Goal: Information Seeking & Learning: Understand process/instructions

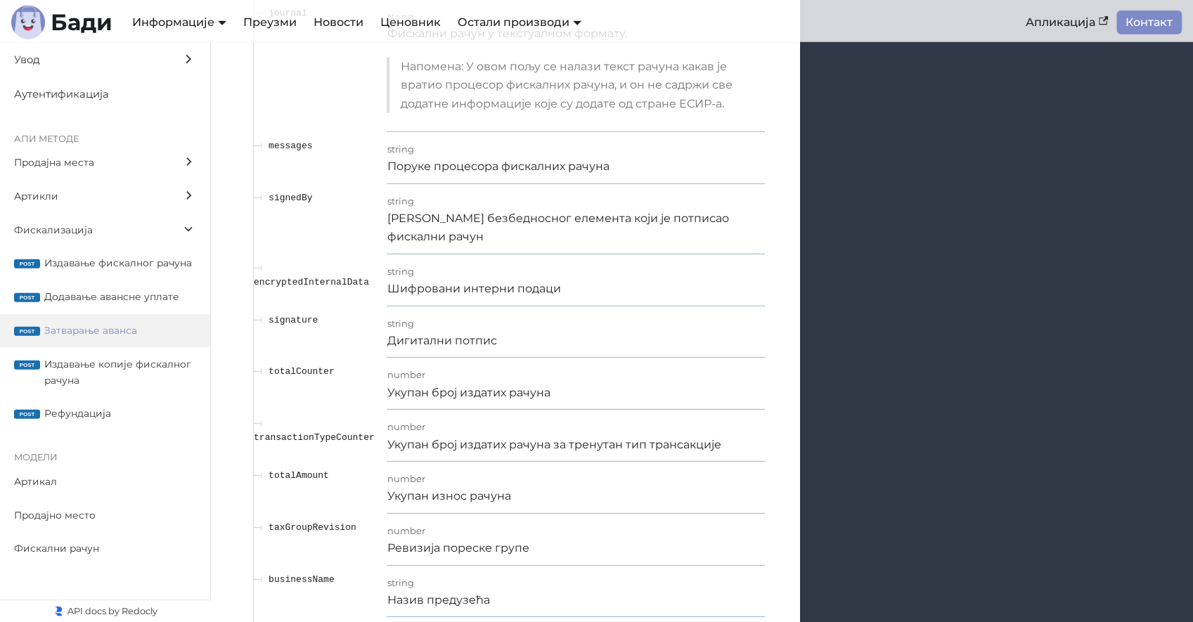
scroll to position [16672, 0]
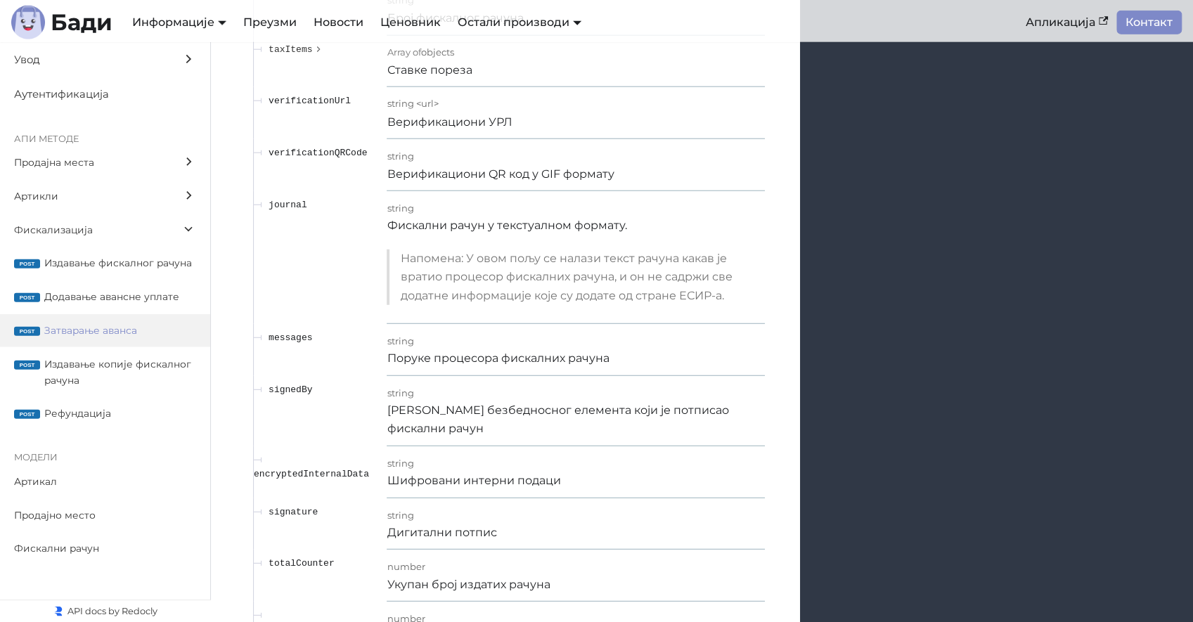
click at [87, 330] on span "Затварање аванса" at bounding box center [120, 331] width 152 height 16
click at [49, 307] on label "post Додавање авансне уплате" at bounding box center [105, 298] width 210 height 34
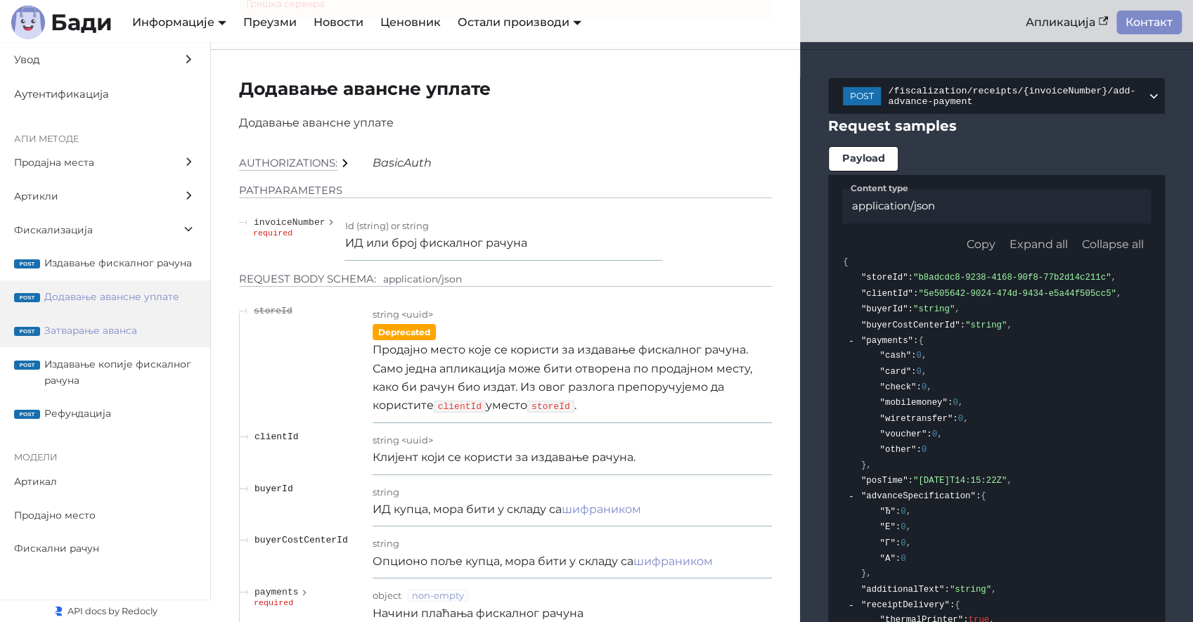
click at [87, 332] on span "Затварање аванса" at bounding box center [120, 331] width 152 height 16
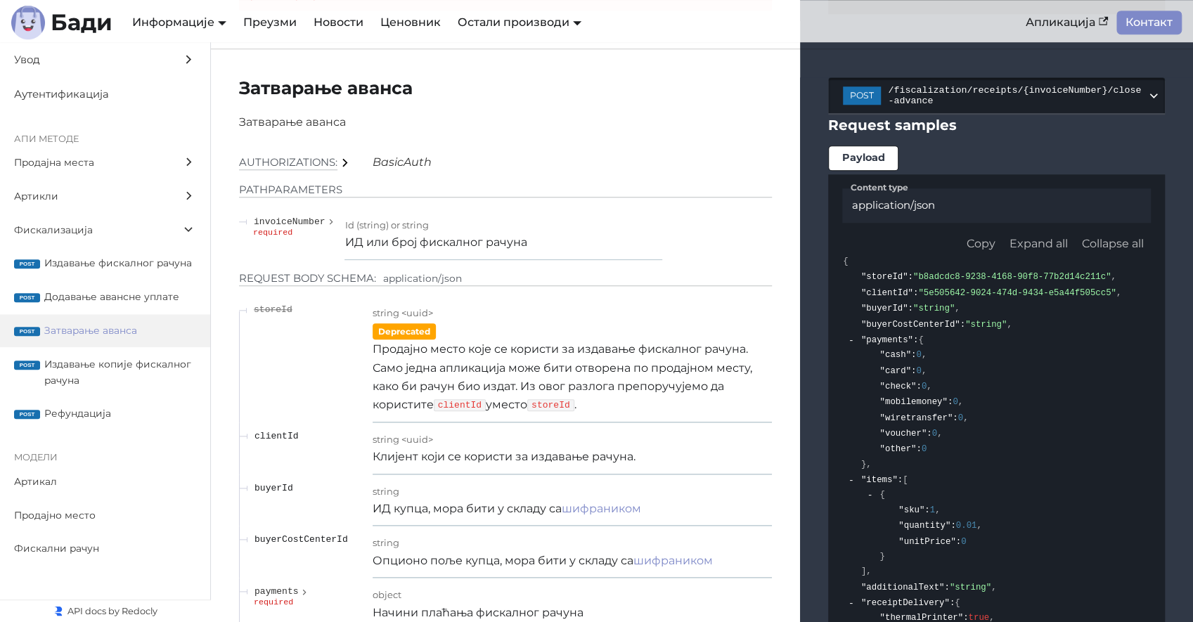
click at [970, 93] on span "/fiscalization/receipts/{invoiceNumber}/close-advance" at bounding box center [1017, 95] width 259 height 21
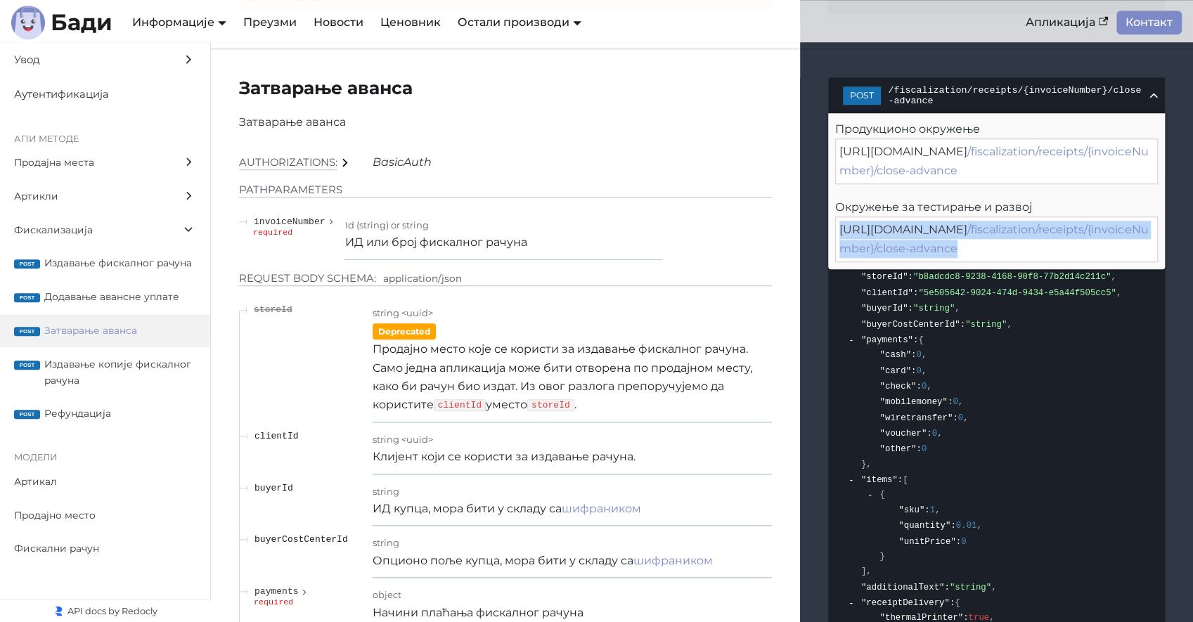
drag, startPoint x: 998, startPoint y: 241, endPoint x: 1005, endPoint y: 243, distance: 7.2
click at [1005, 243] on div "[URL][DOMAIN_NAME] /fiscalization/receipts/{invoiceNumber}/close-advance" at bounding box center [996, 240] width 323 height 46
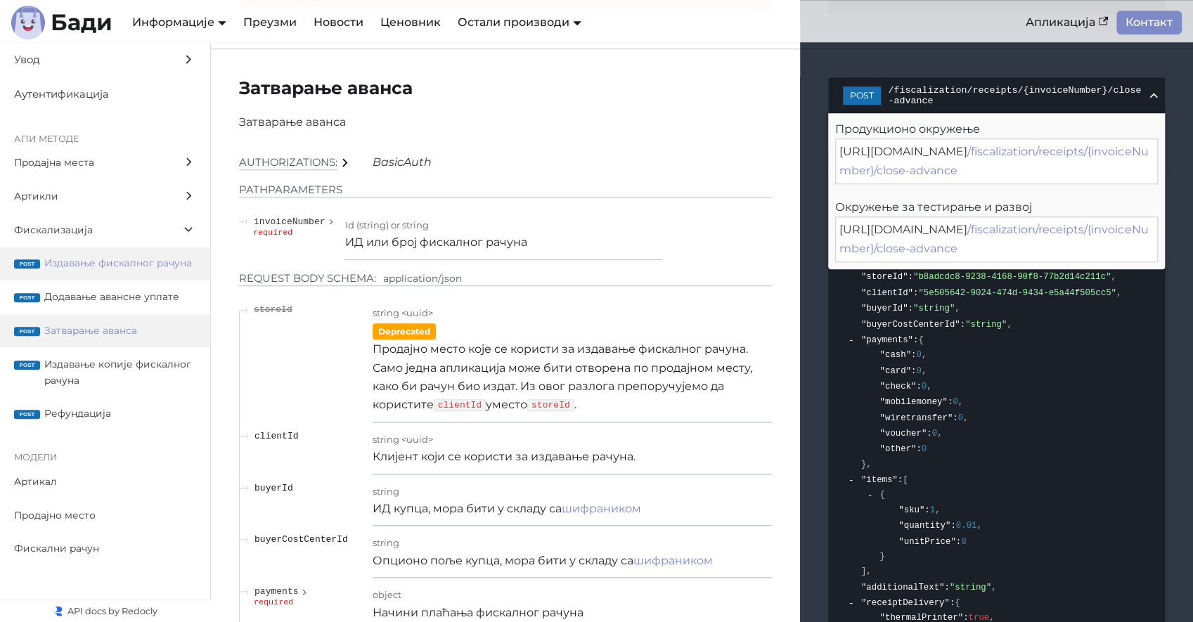
click at [104, 257] on span "Издавање фискалног рачуна" at bounding box center [120, 263] width 152 height 16
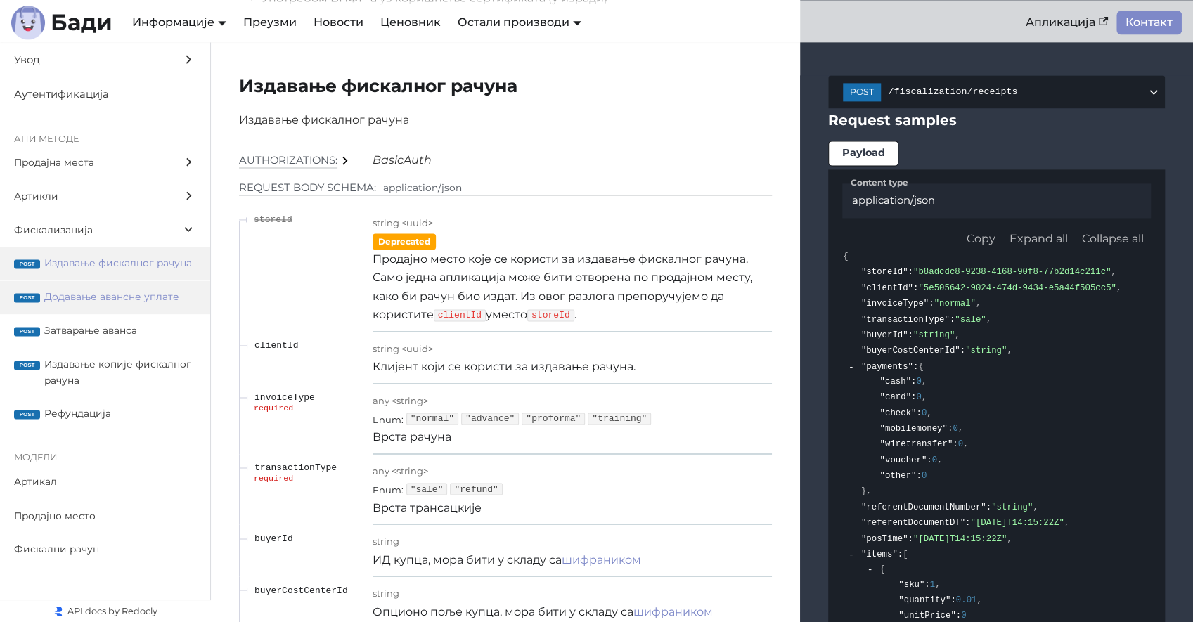
click at [106, 300] on span "Додавање авансне уплате" at bounding box center [120, 297] width 152 height 16
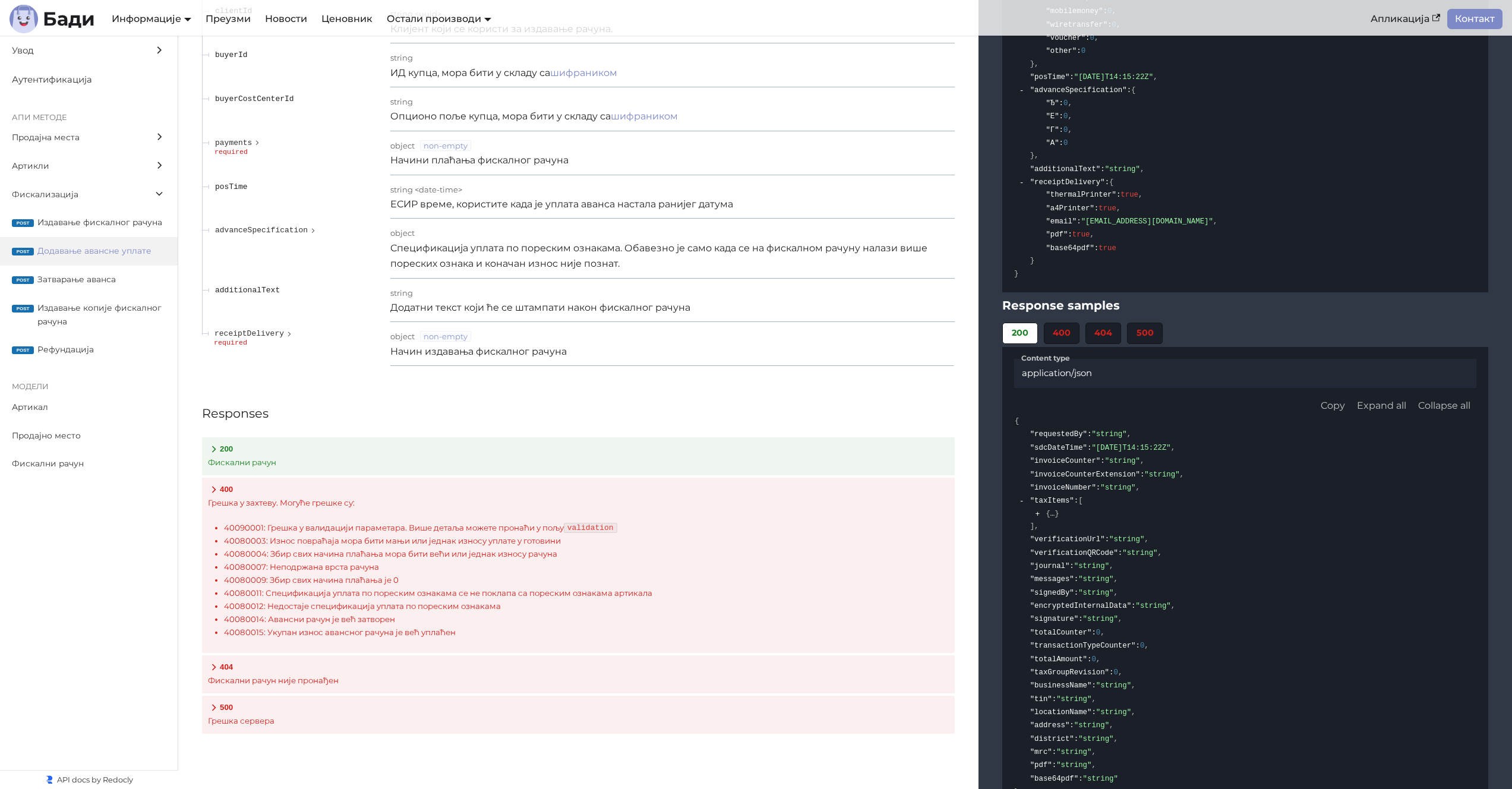
scroll to position [11057, 0]
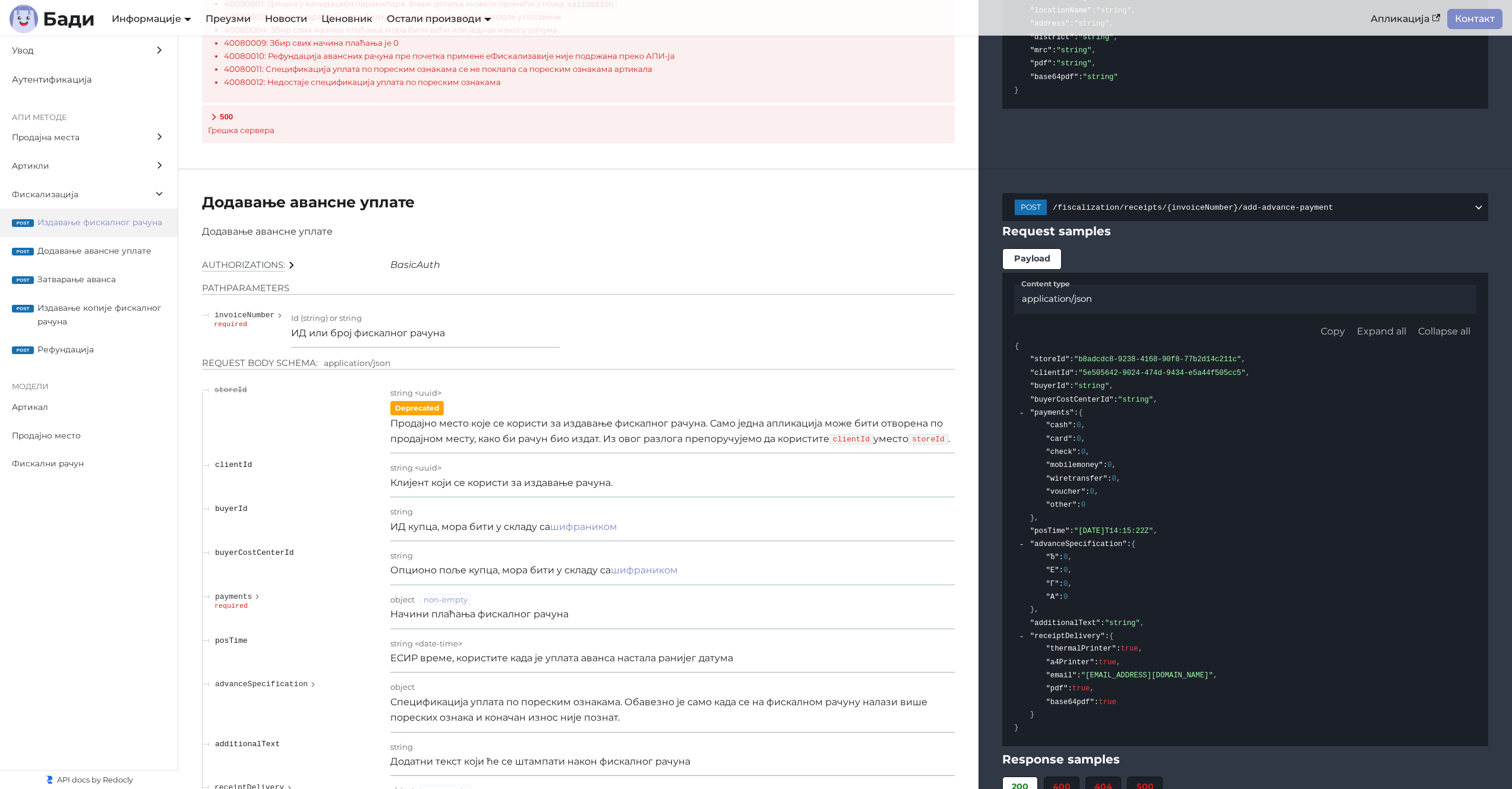
scroll to position [9790, 0]
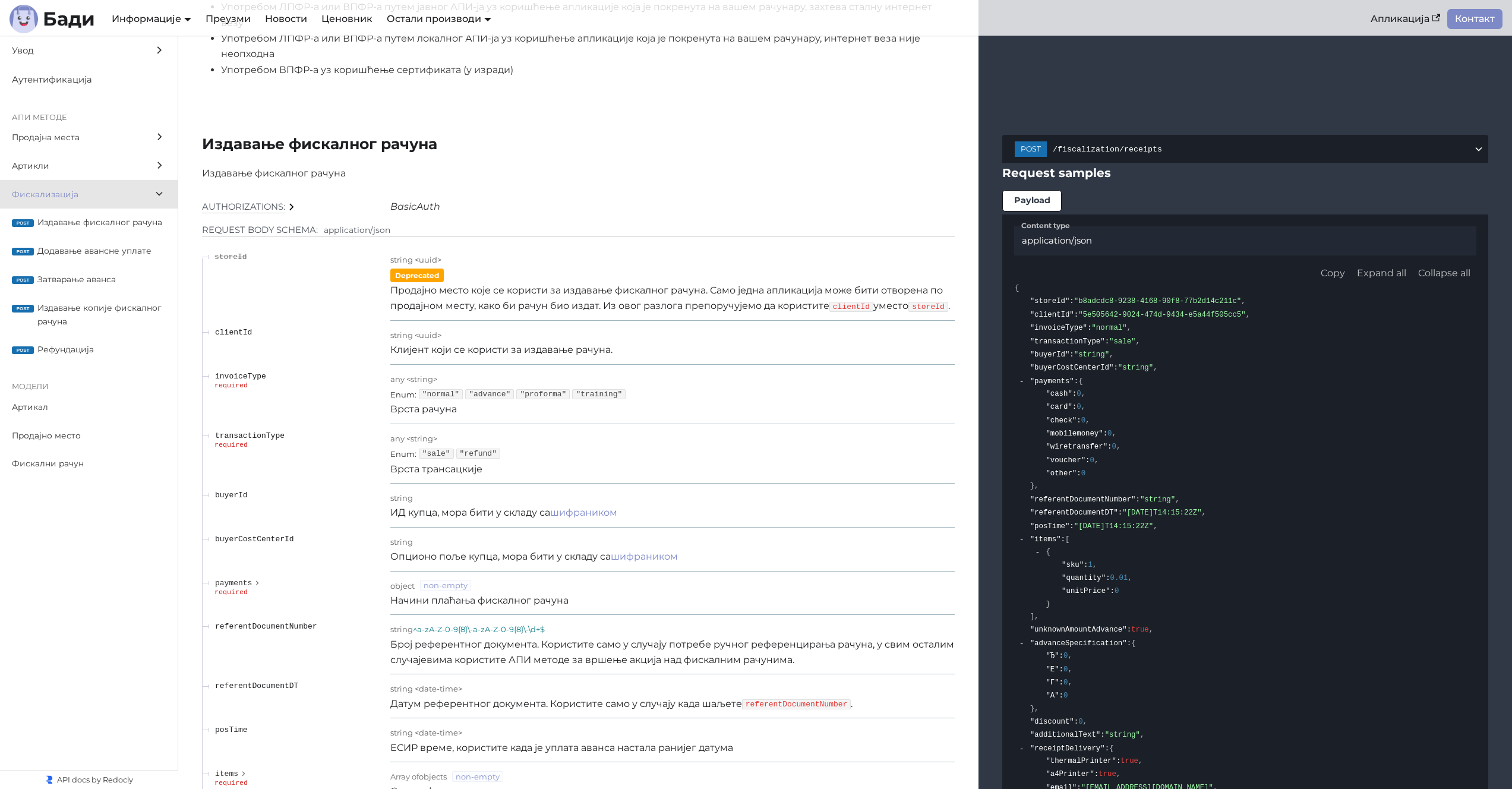
click at [593, 455] on div "Enum : "sale" "refund"" at bounding box center [673, 453] width 565 height 15
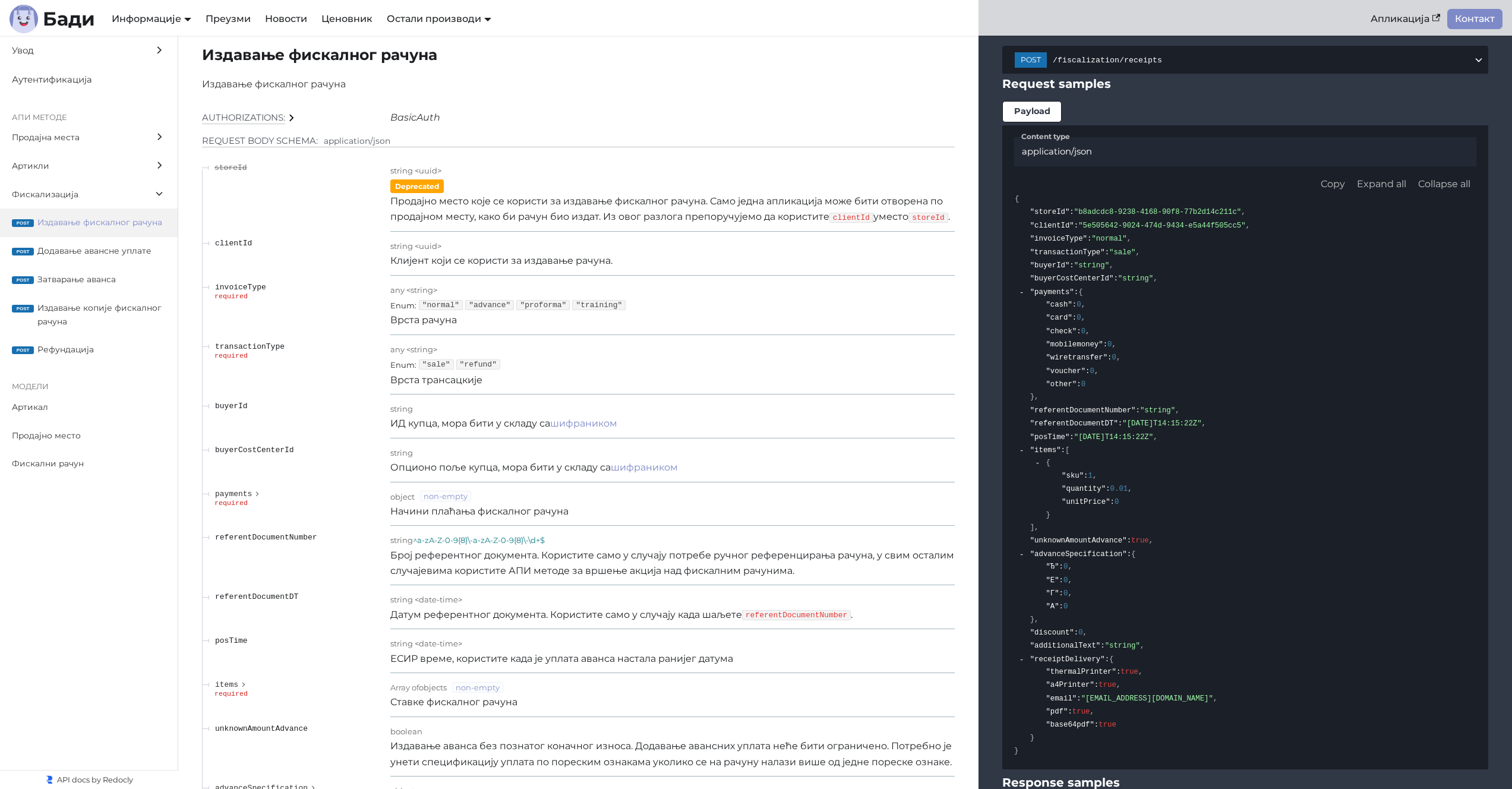
scroll to position [9881, 0]
click at [75, 253] on span "Додавање авансне уплате" at bounding box center [101, 251] width 128 height 14
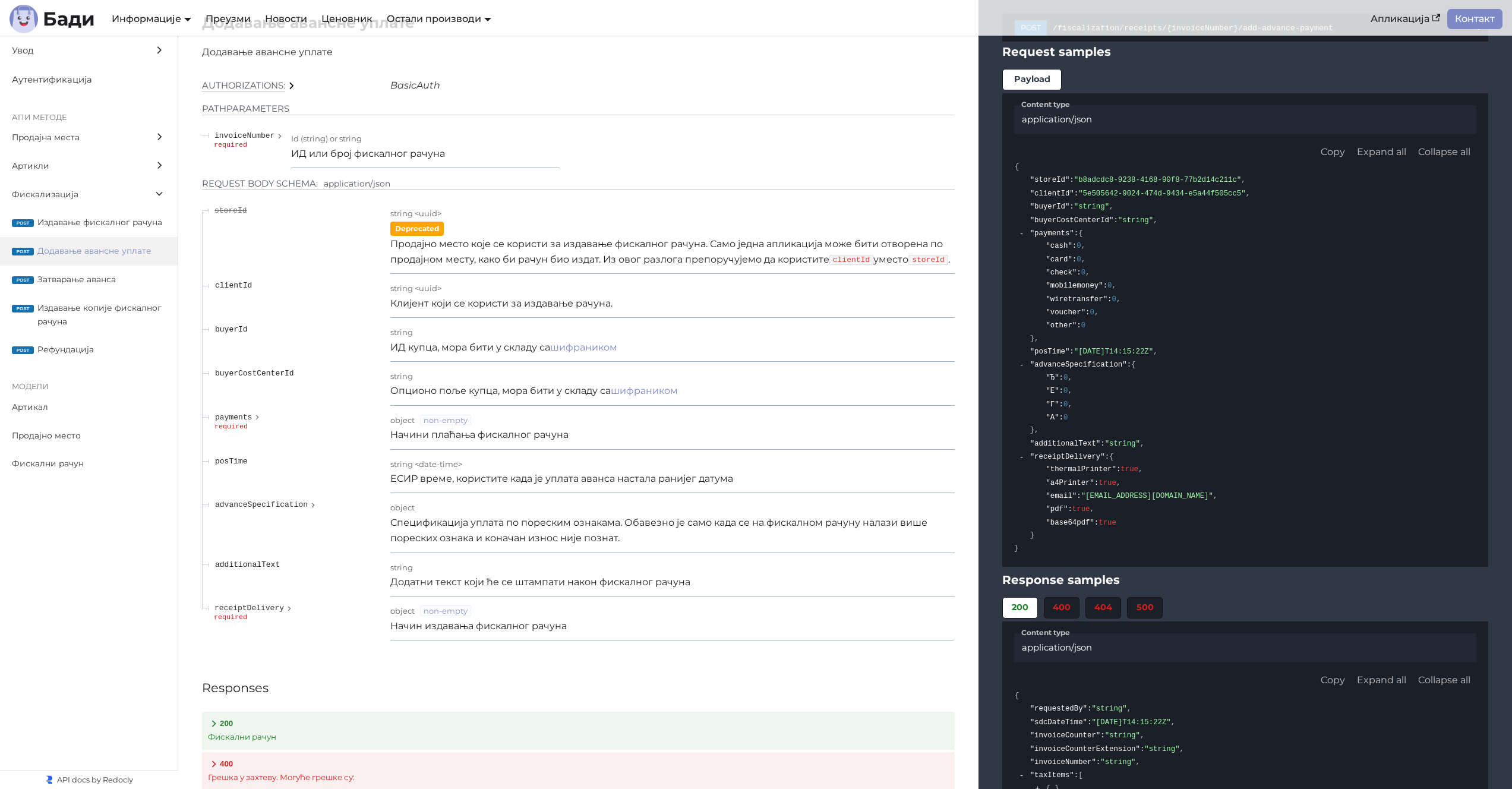
scroll to position [11242, 0]
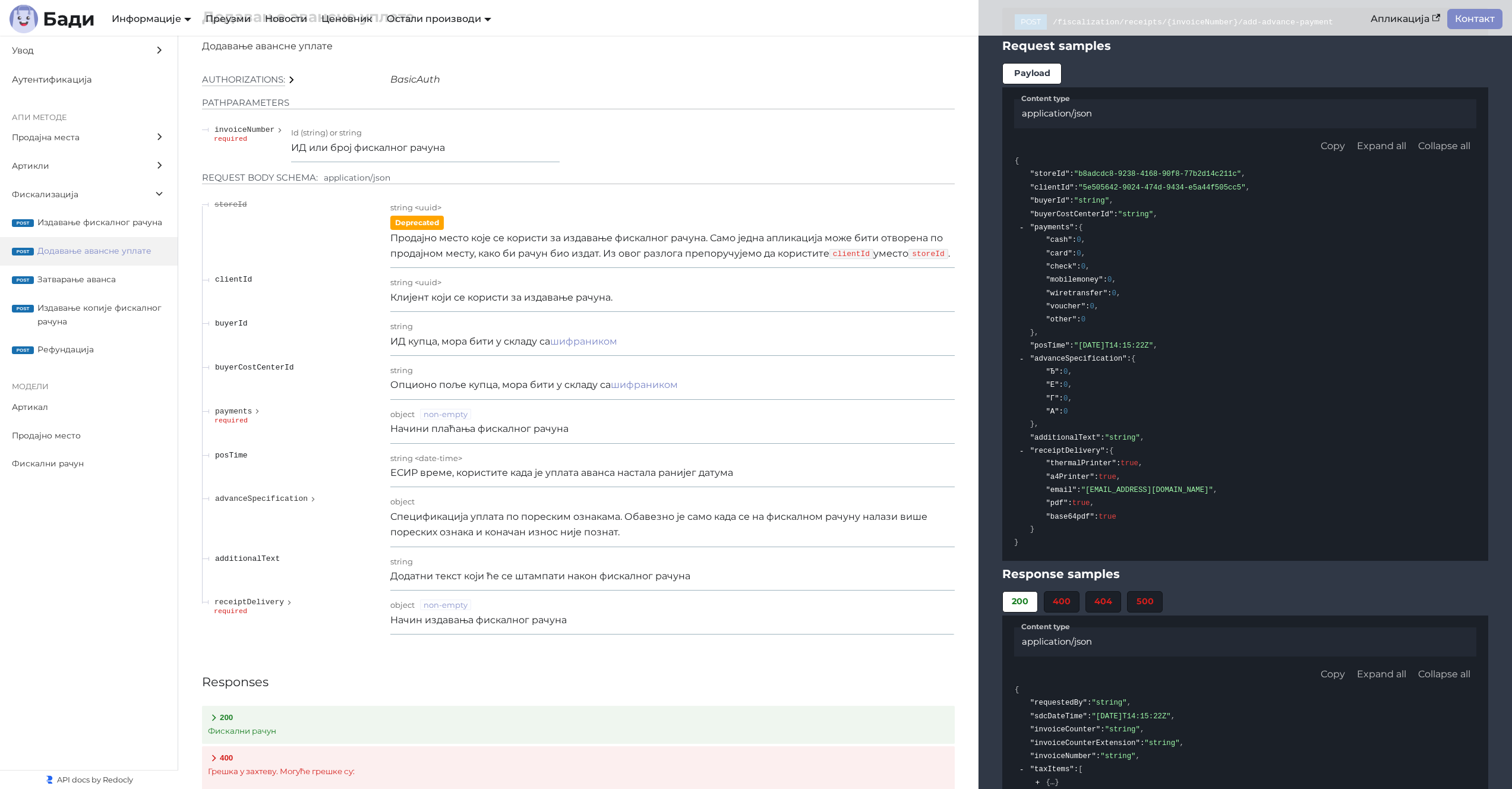
click at [597, 255] on p "Продајно место које се користи за издавање фискалног рачуна. Само једна апликац…" at bounding box center [673, 246] width 565 height 31
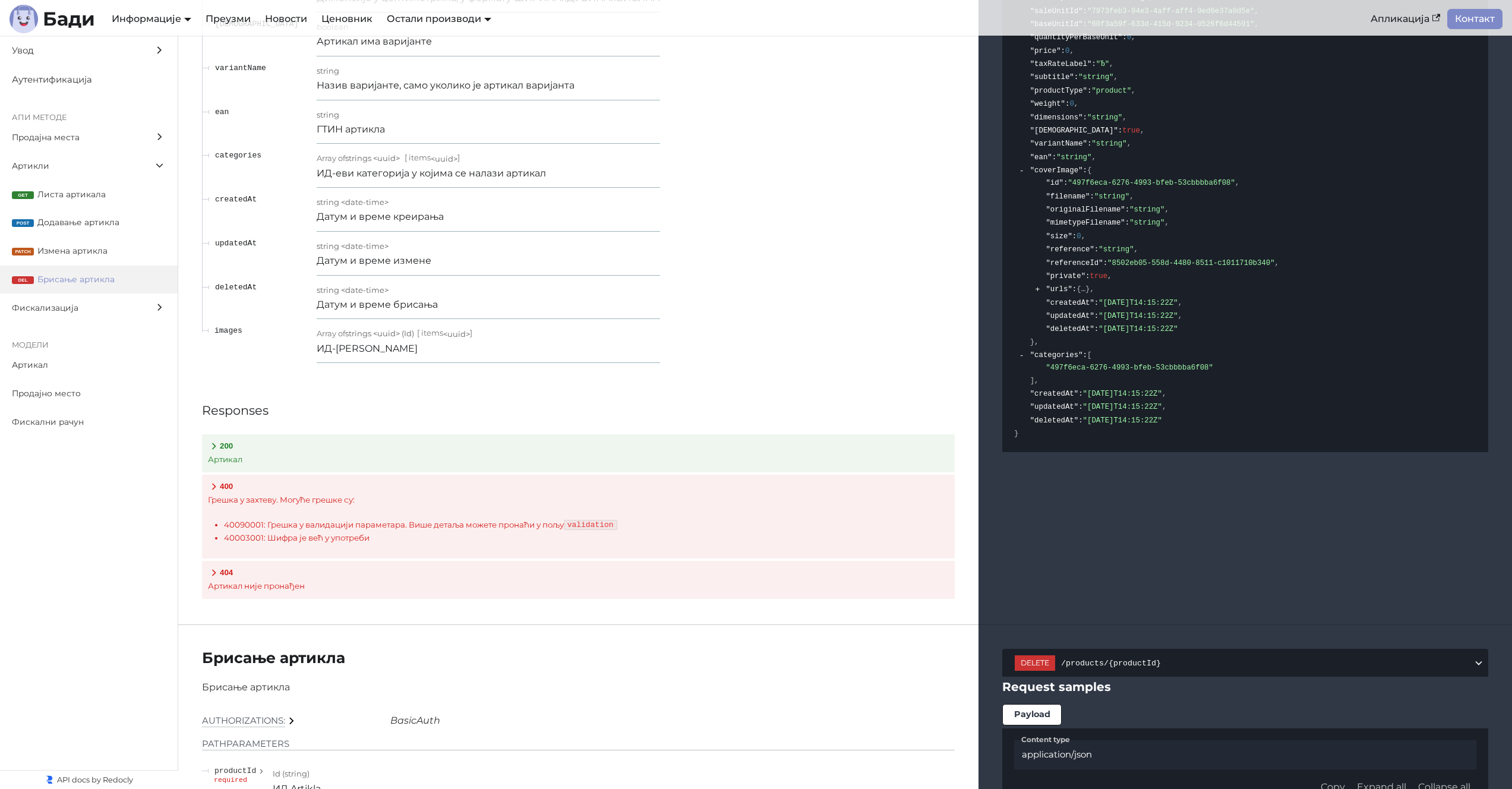
scroll to position [6913, 0]
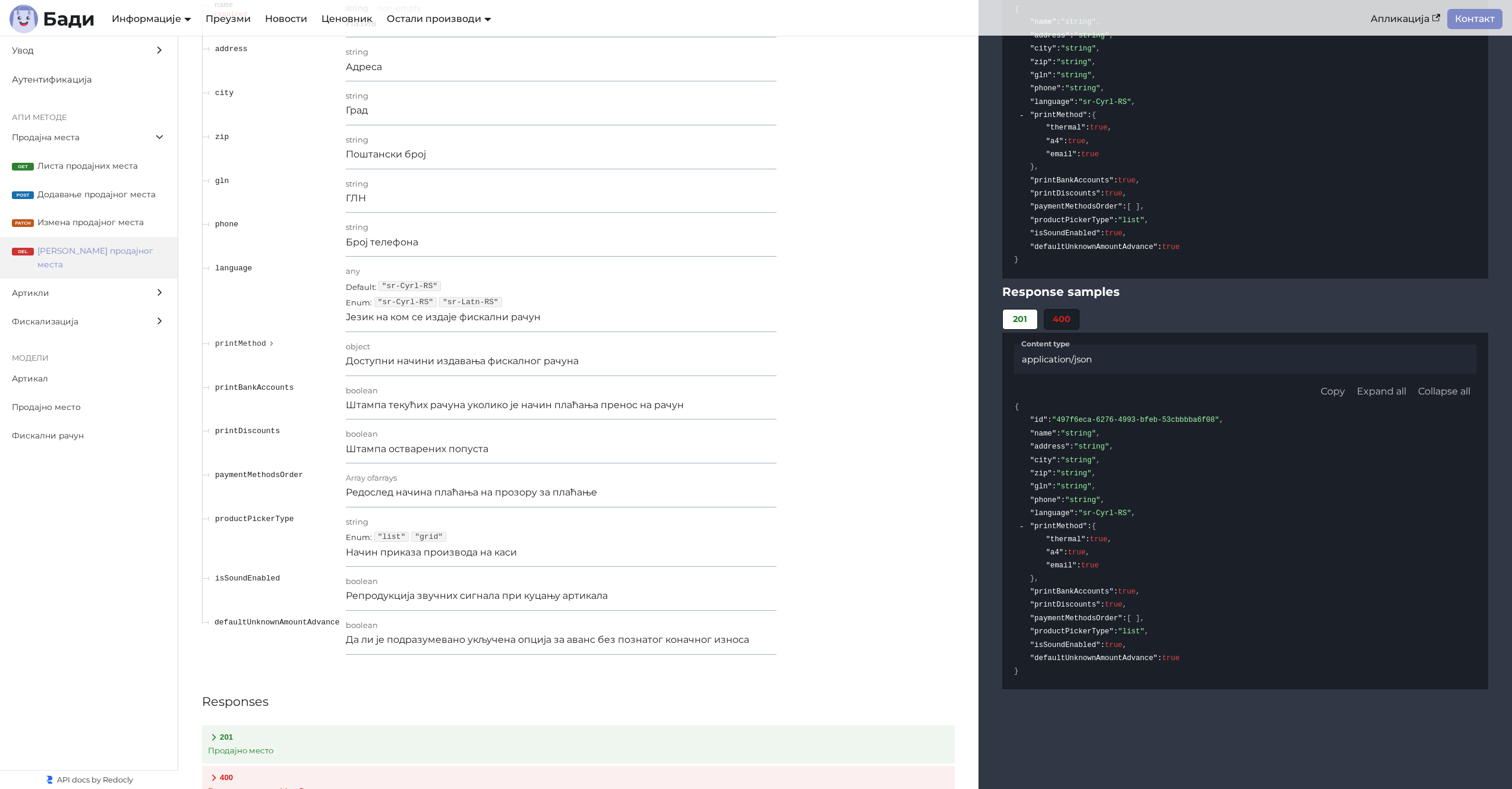
scroll to position [1320, 0]
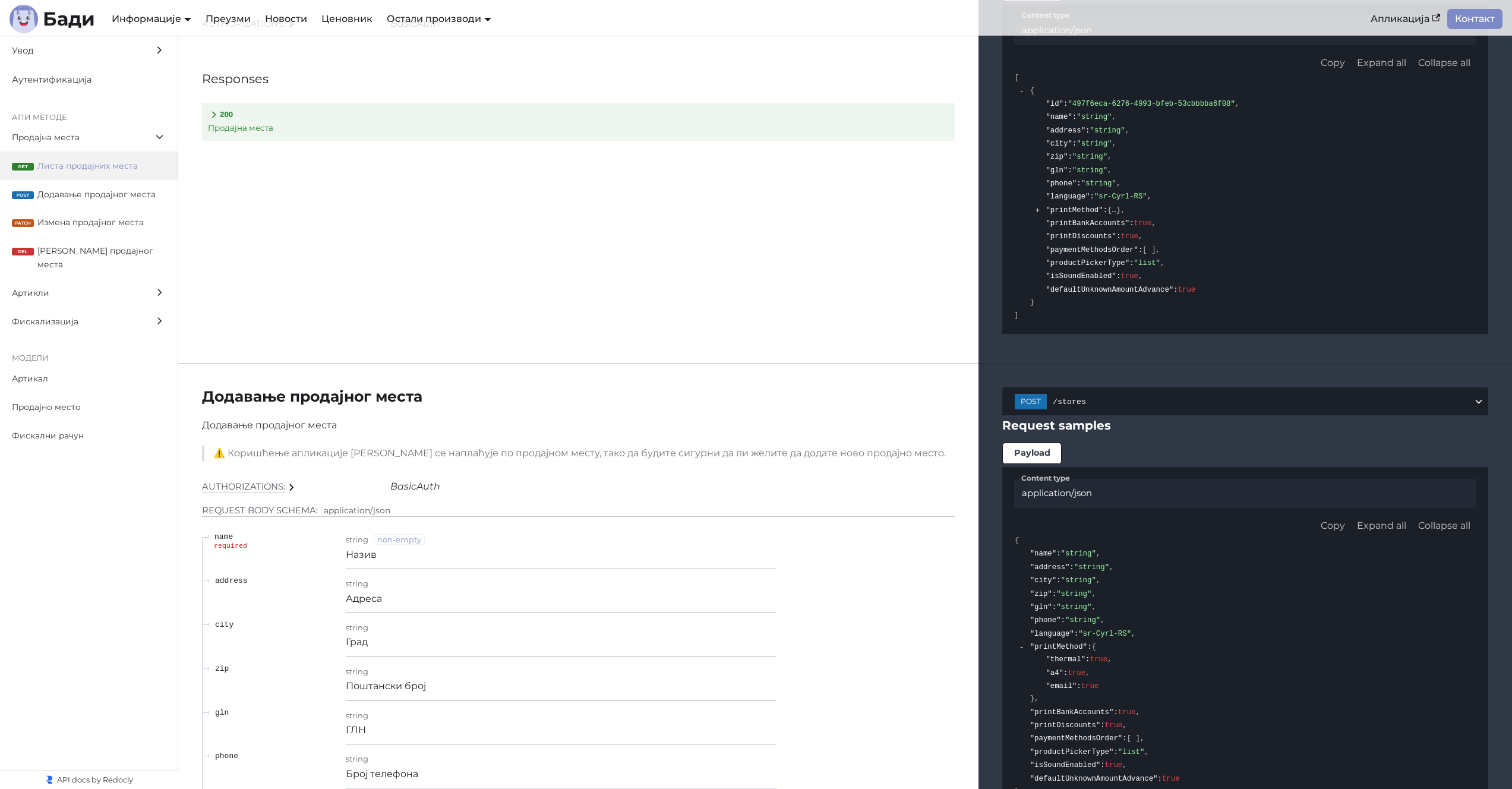
scroll to position [303, 0]
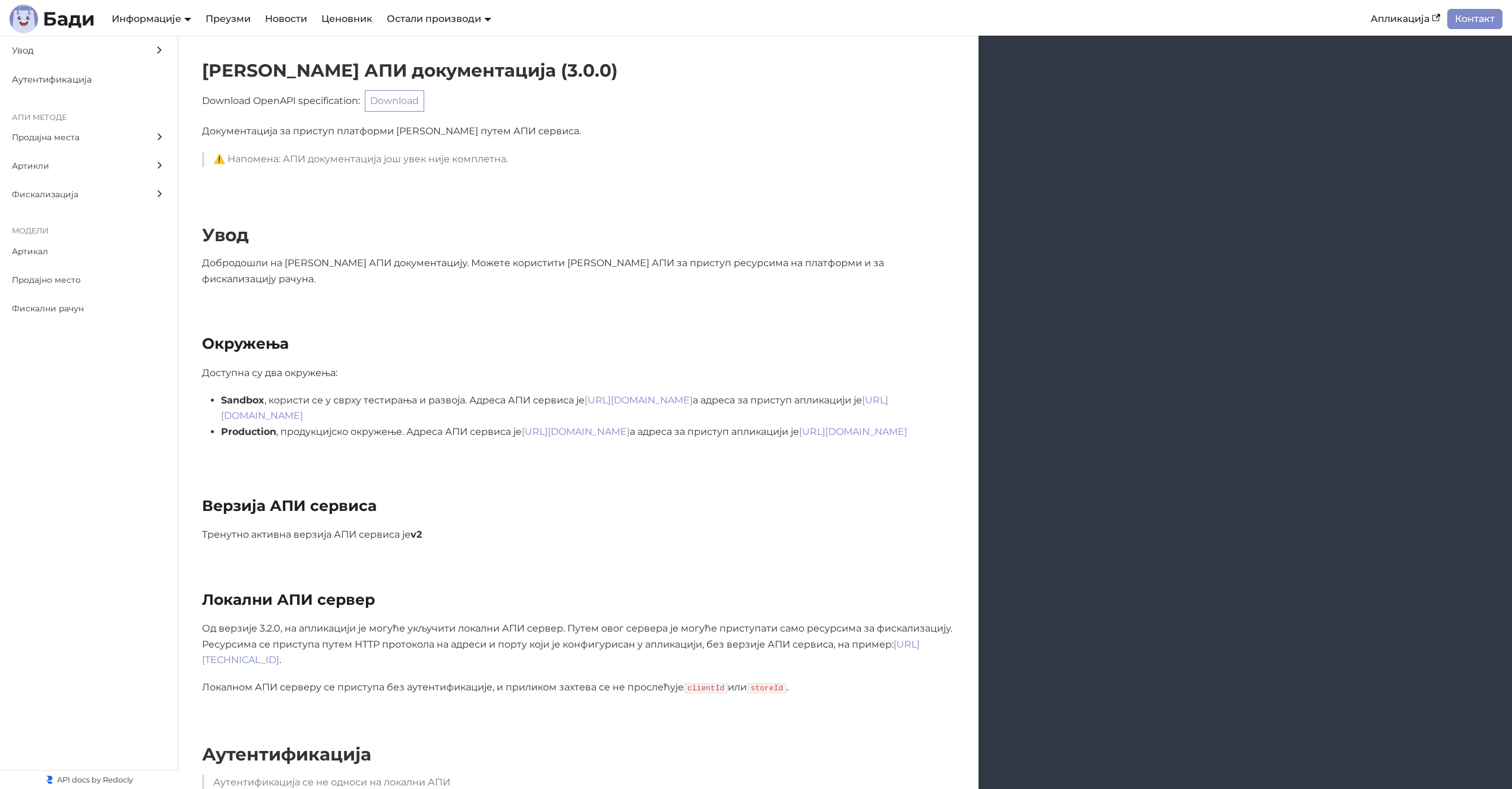
click at [622, 473] on div "Верзија АПИ сервиса Тренутно активна верзија АПИ сервиса је v2" at bounding box center [845, 520] width 1334 height 94
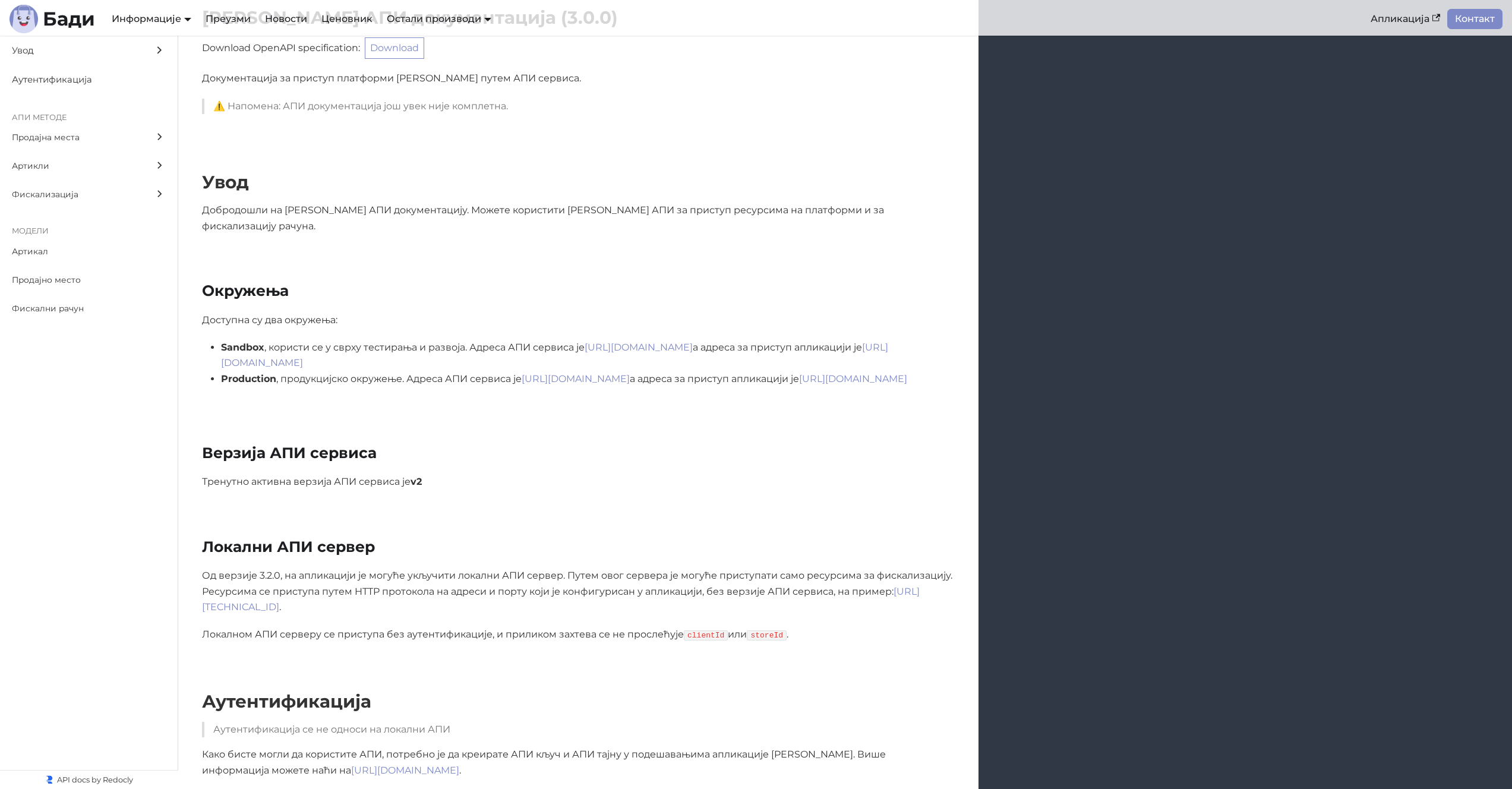
scroll to position [169, 0]
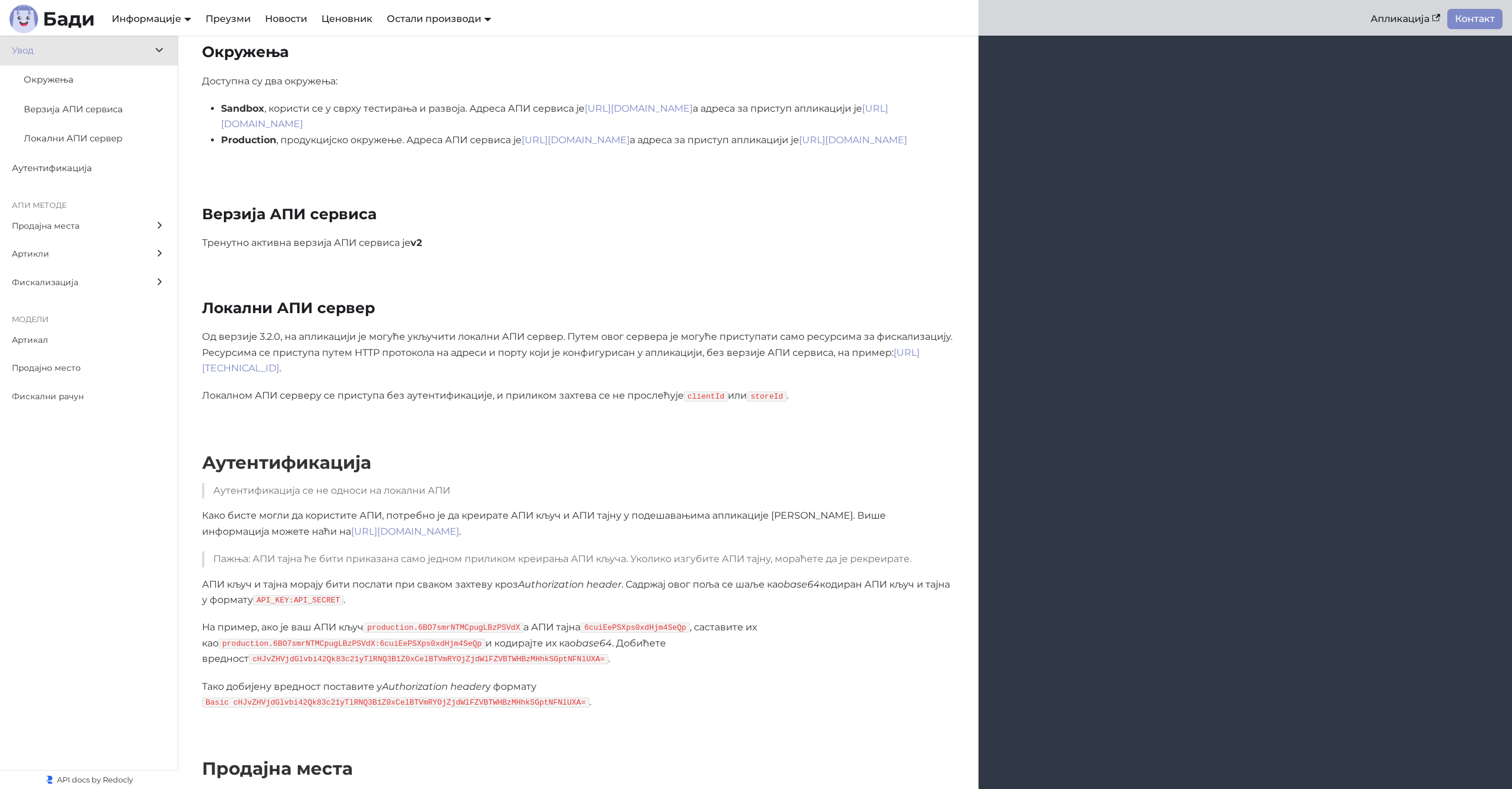
scroll to position [466, 0]
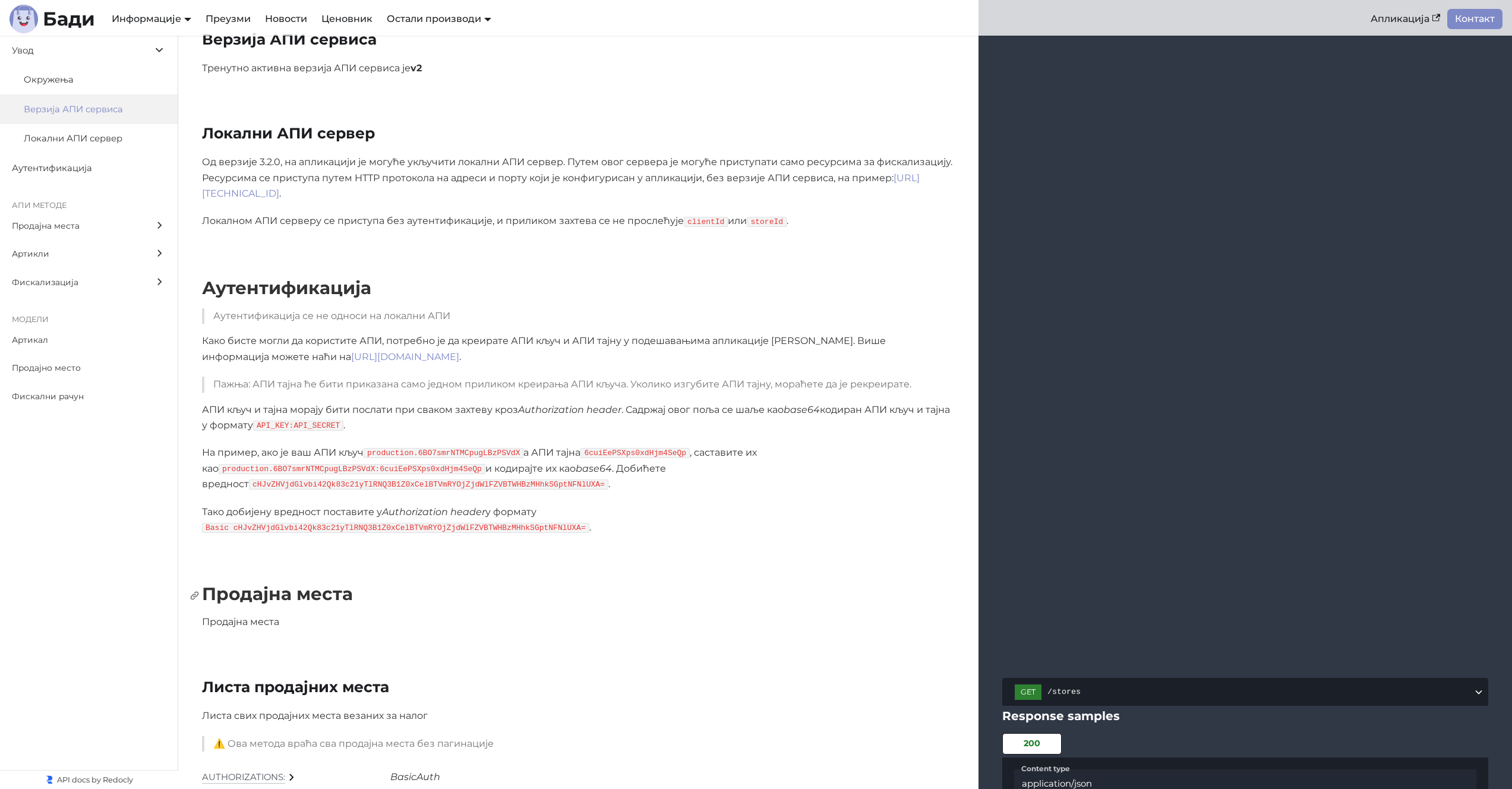
click at [692, 525] on h1 "Продајна места" at bounding box center [578, 594] width 753 height 22
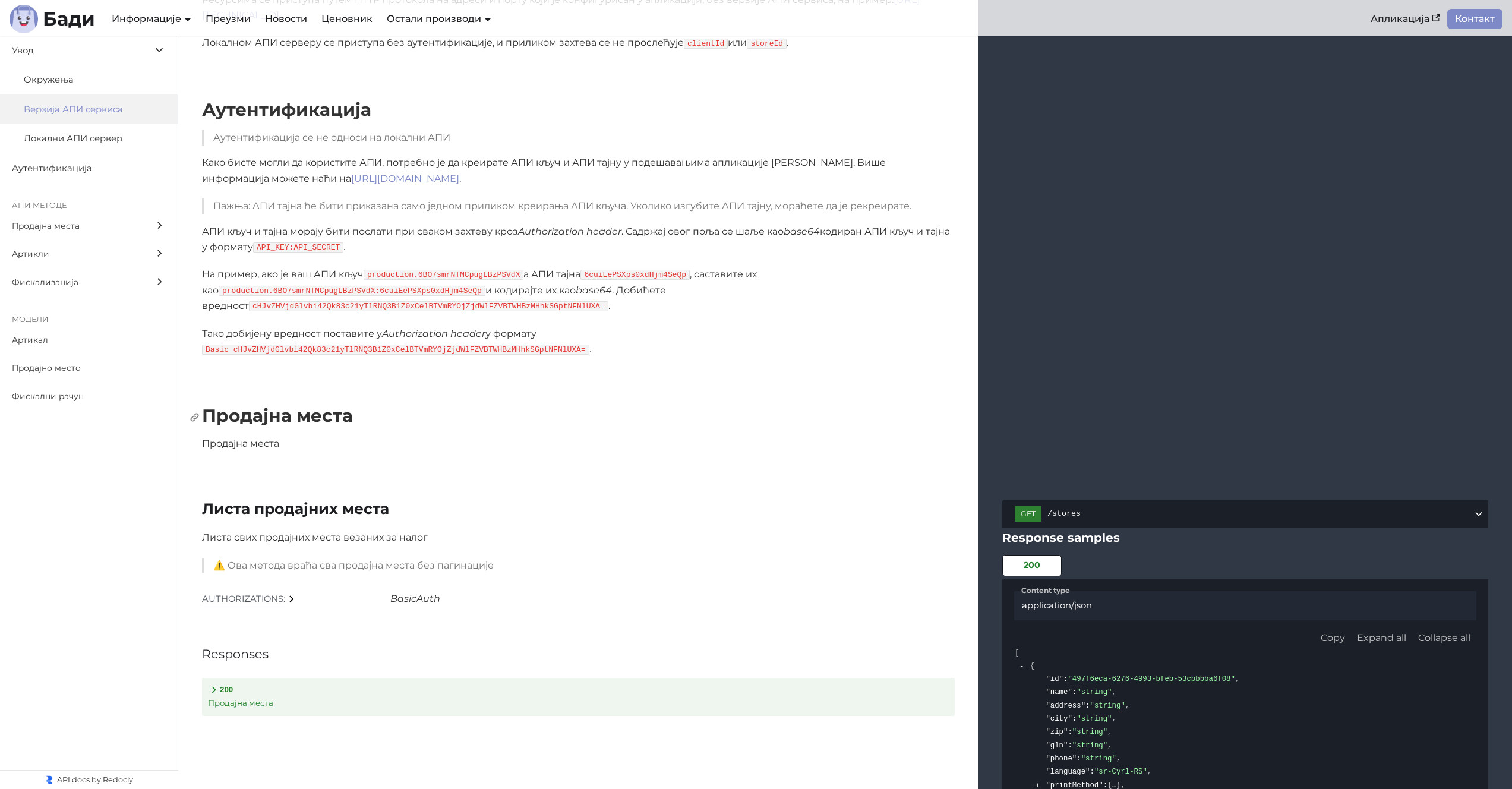
scroll to position [663, 0]
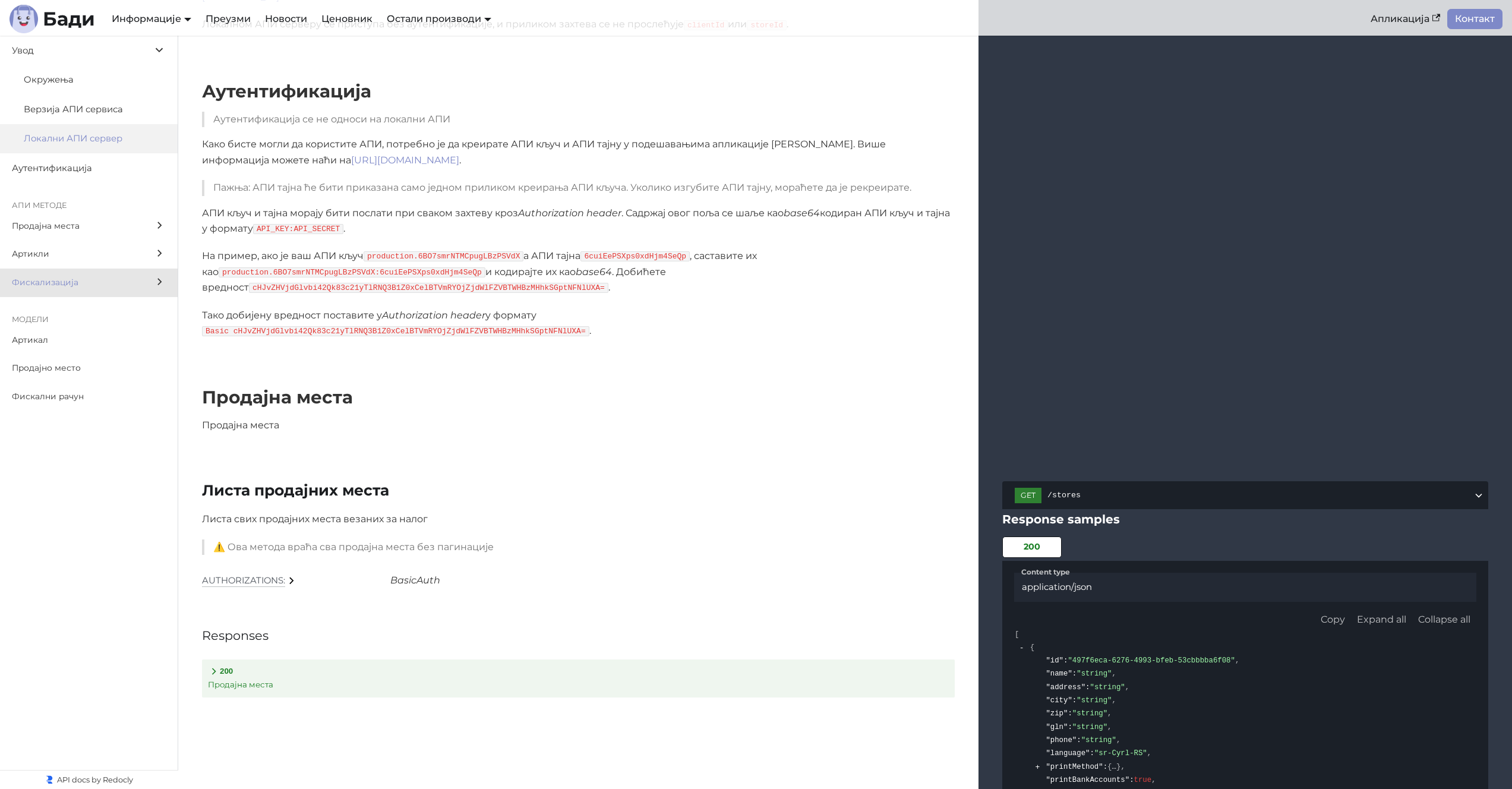
click at [80, 284] on span "Фискализација" at bounding box center [77, 282] width 131 height 14
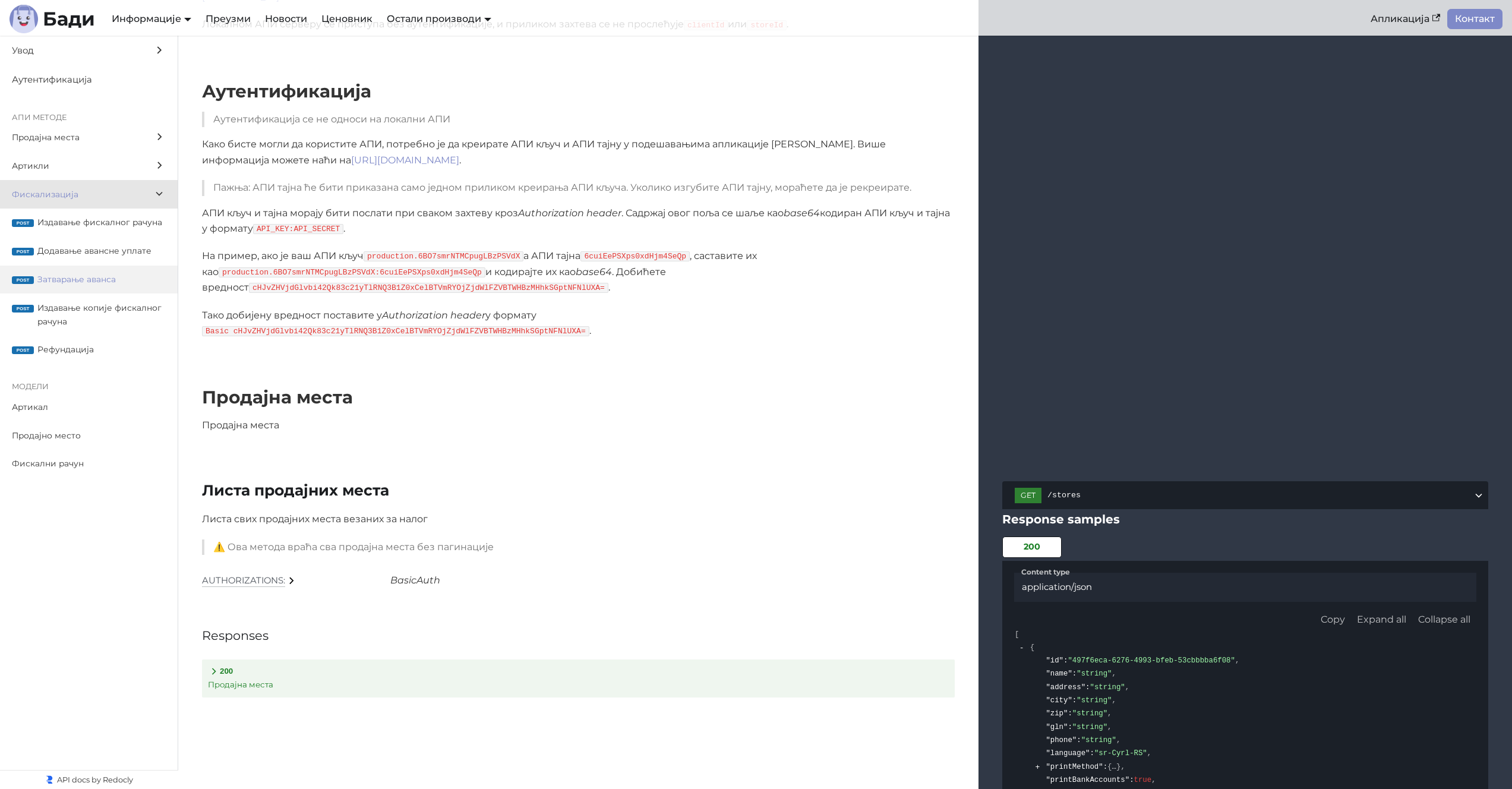
scroll to position [9656, 0]
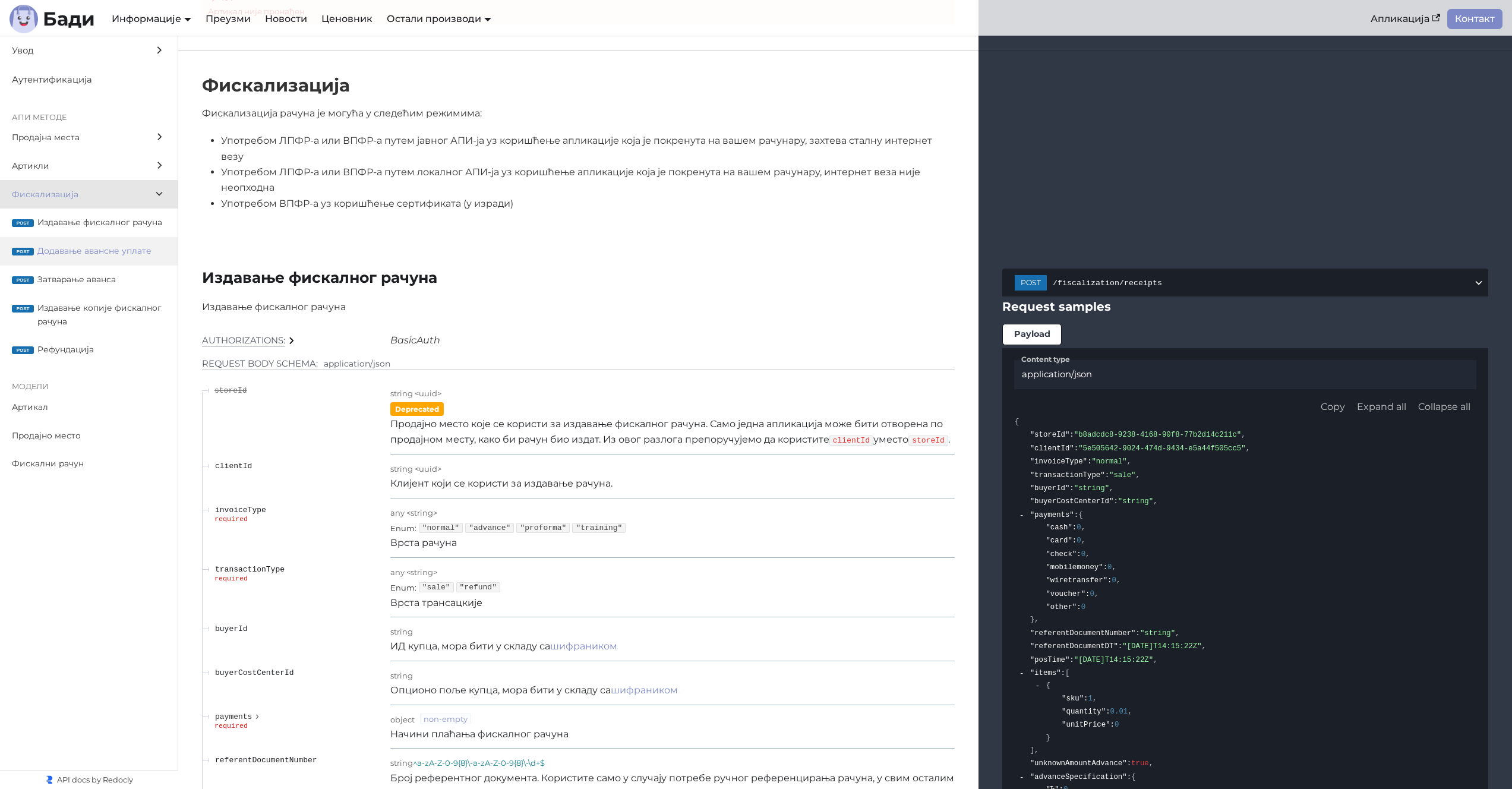
click at [111, 246] on span "Додавање авансне уплате" at bounding box center [101, 251] width 128 height 14
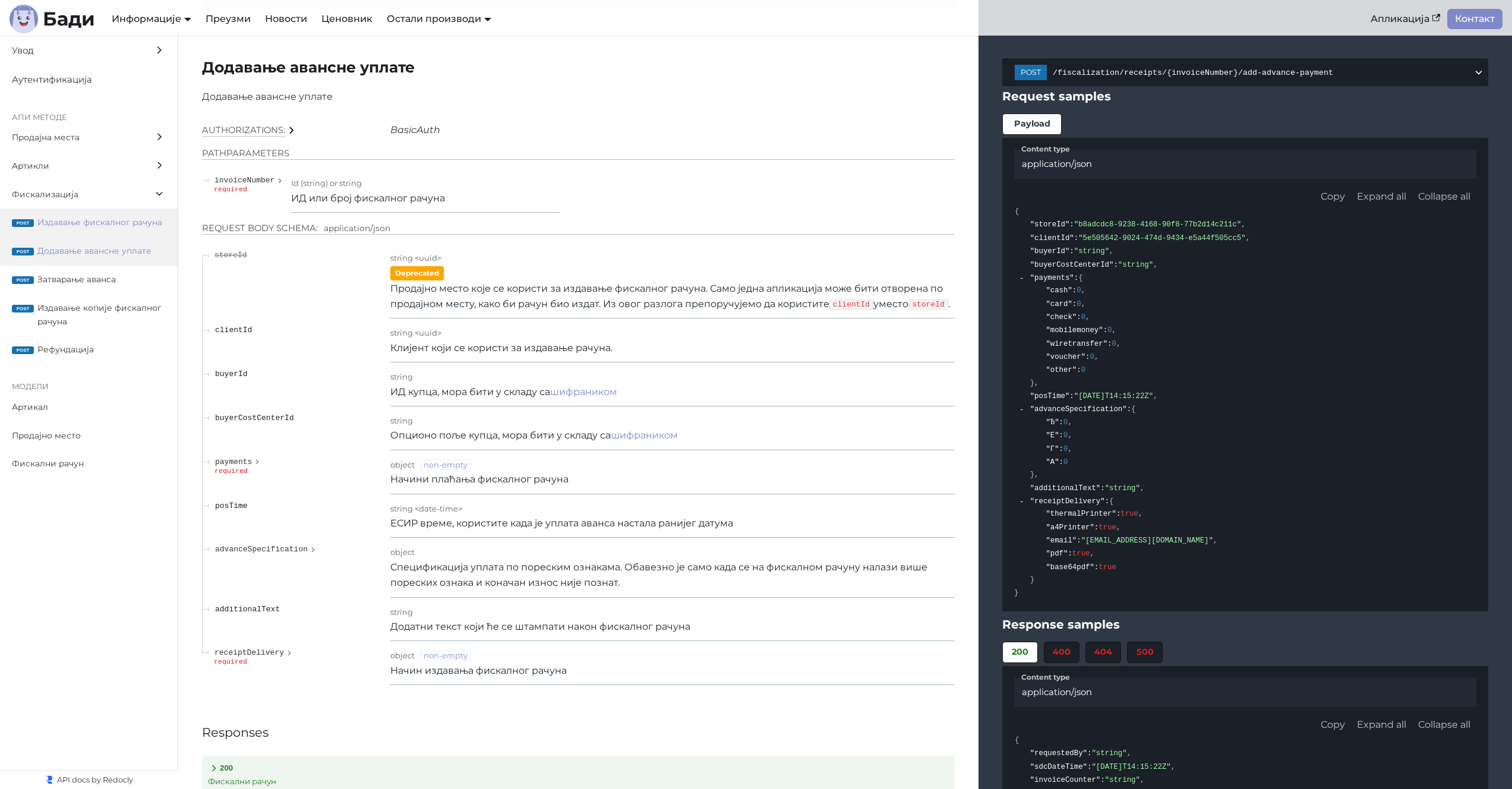
click at [99, 220] on span "Издавање фискалног рачуна" at bounding box center [101, 222] width 128 height 14
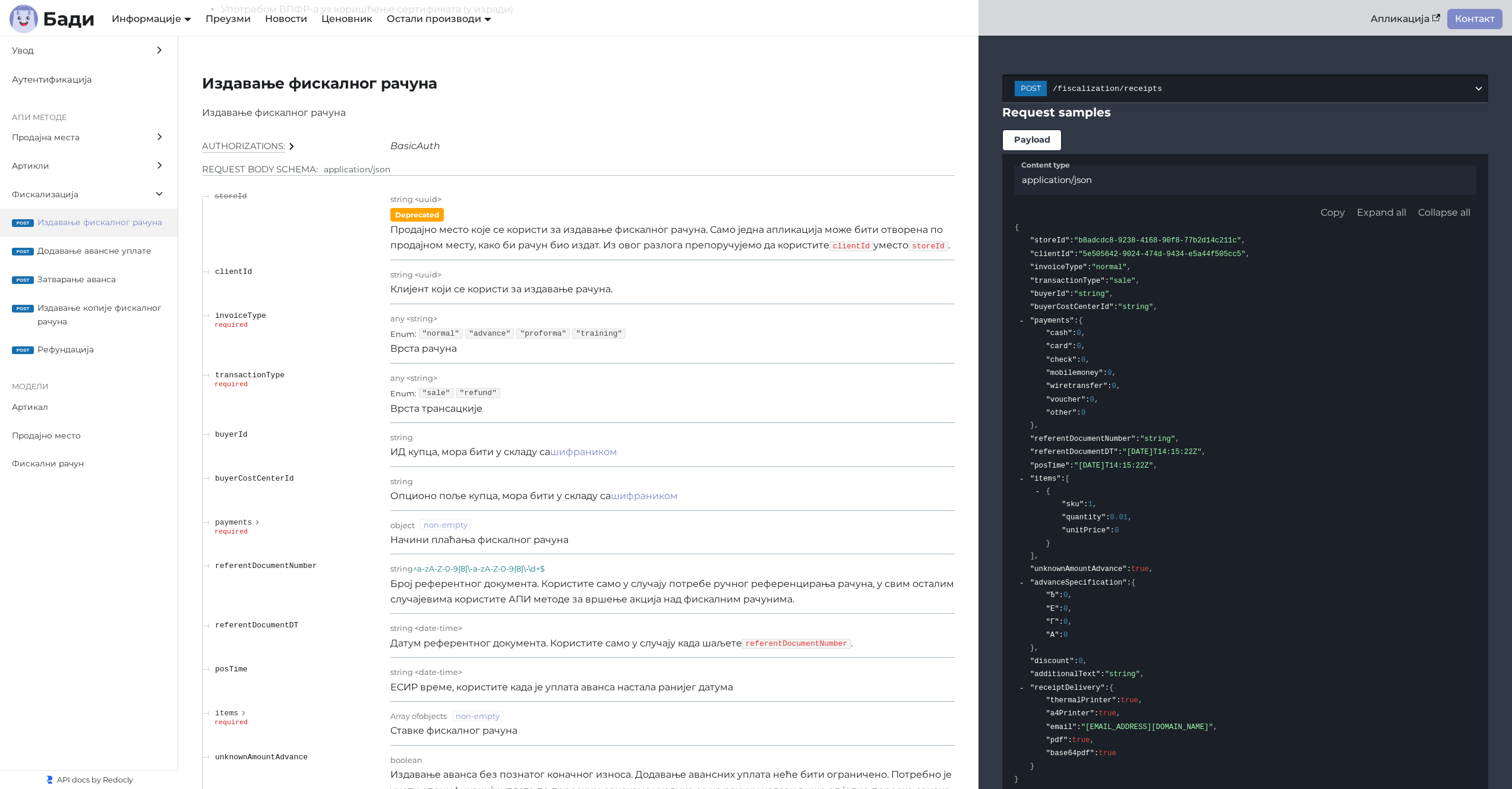
click at [1007, 74] on button "post /fiscalization/receipts" at bounding box center [1245, 88] width 486 height 28
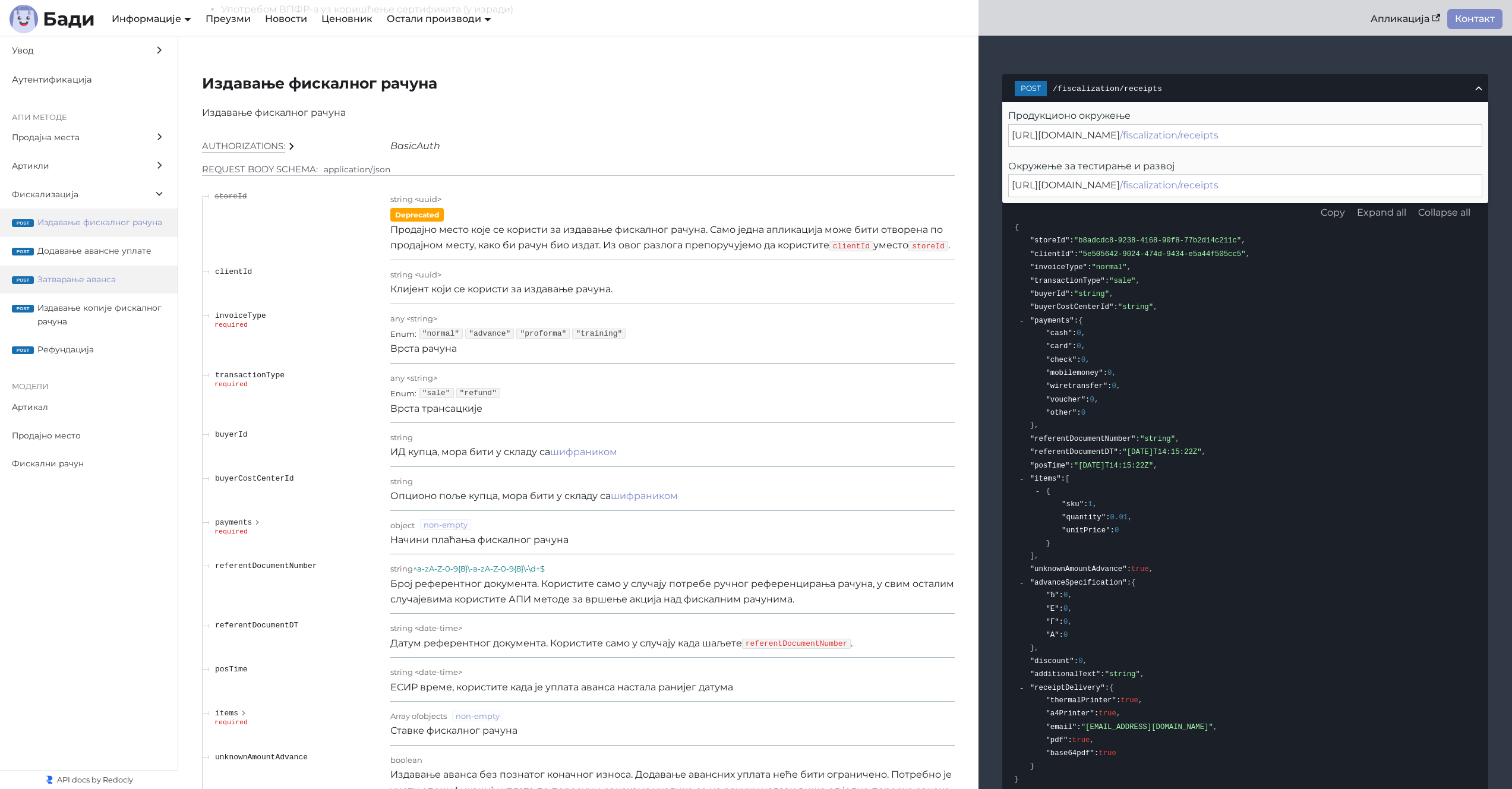
click at [90, 279] on span "Затварање аванса" at bounding box center [101, 280] width 128 height 14
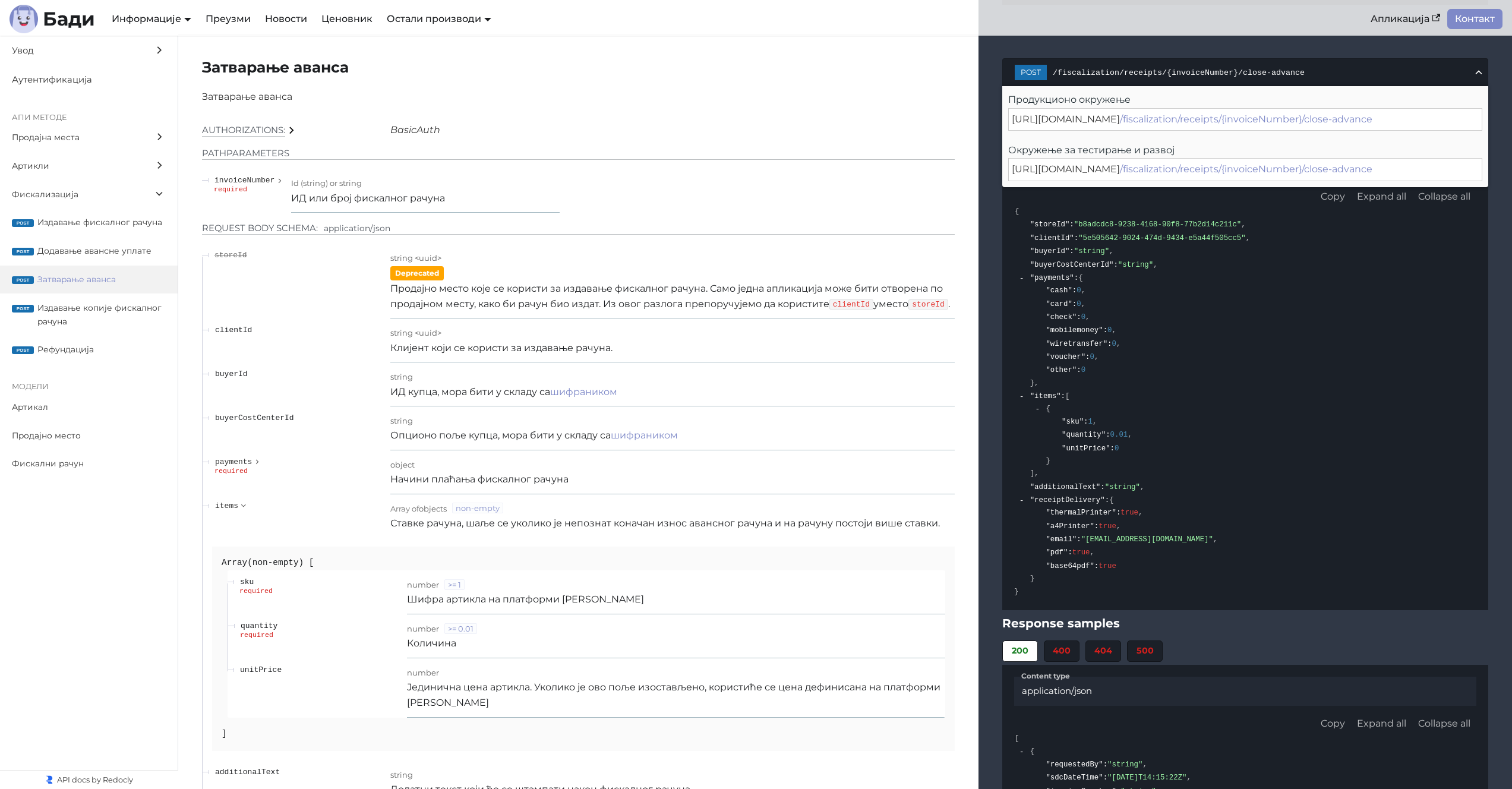
click at [1007, 67] on button "post /fiscalization/receipts/{invoiceNumber}/close-advance" at bounding box center [1245, 72] width 486 height 28
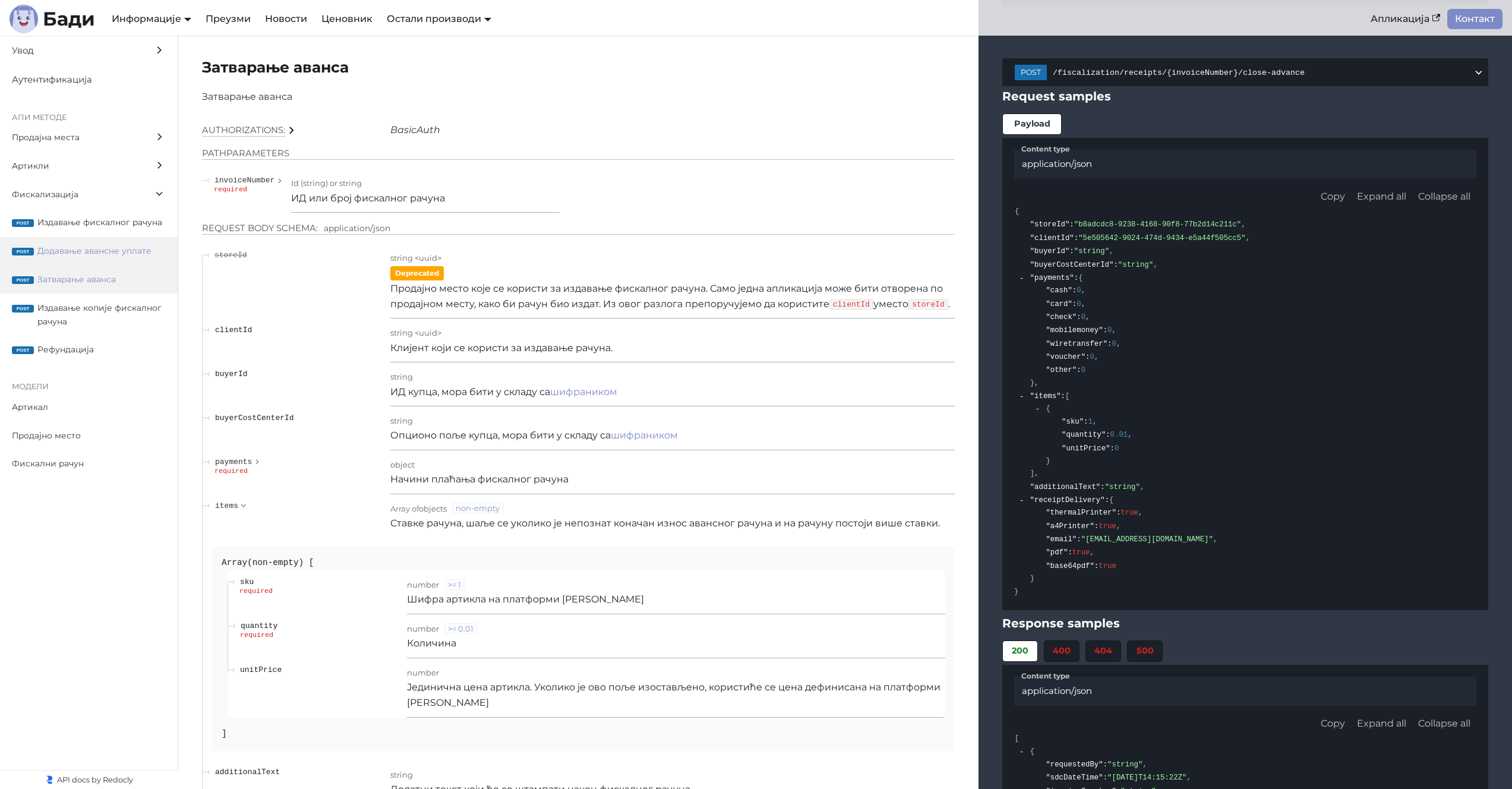
click at [121, 257] on span "Додавање авансне уплате" at bounding box center [101, 251] width 128 height 14
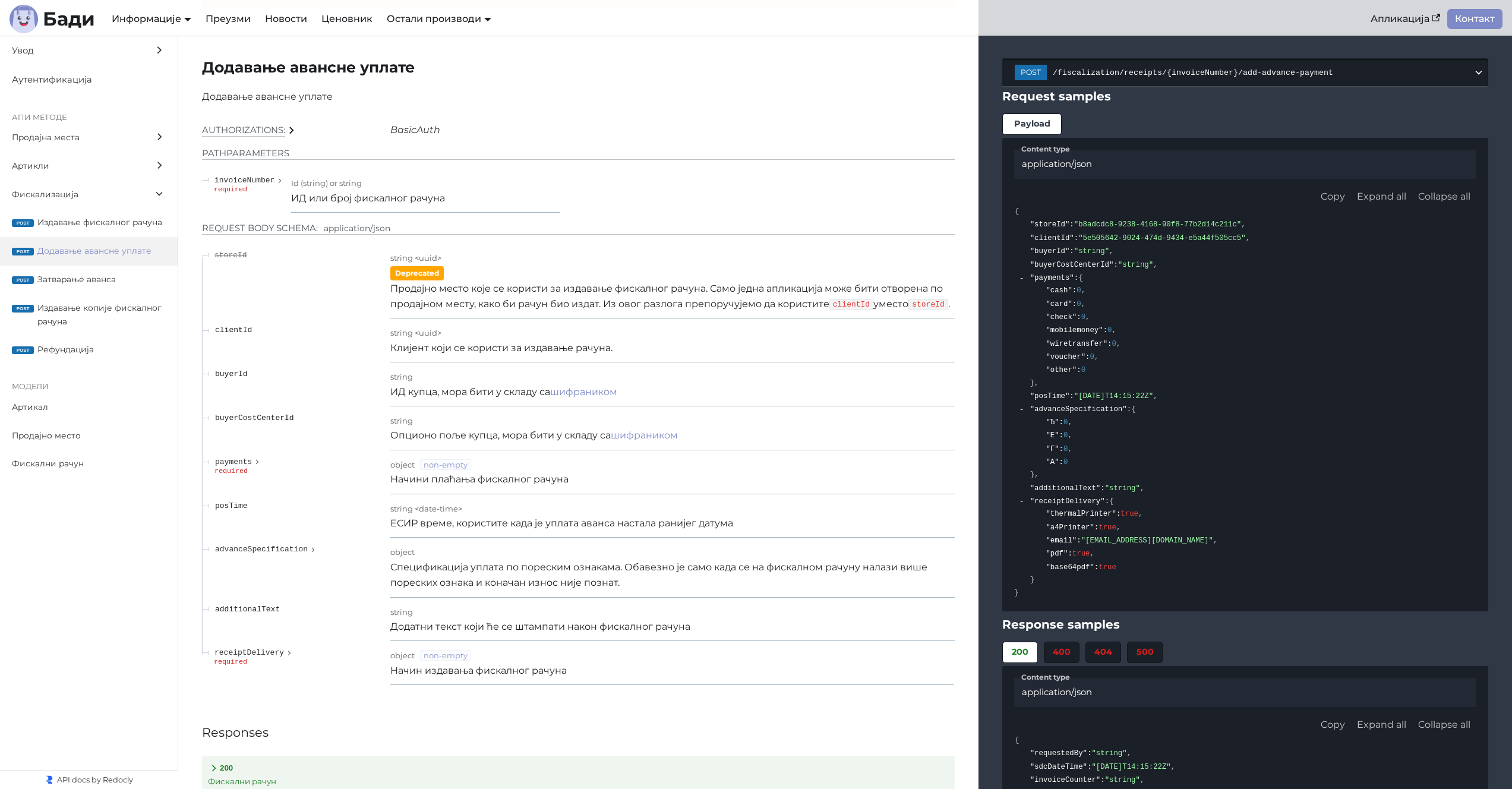
click at [1007, 77] on button "post /fiscalization/receipts/{invoiceNumber}/add-advance-payment" at bounding box center [1245, 72] width 486 height 28
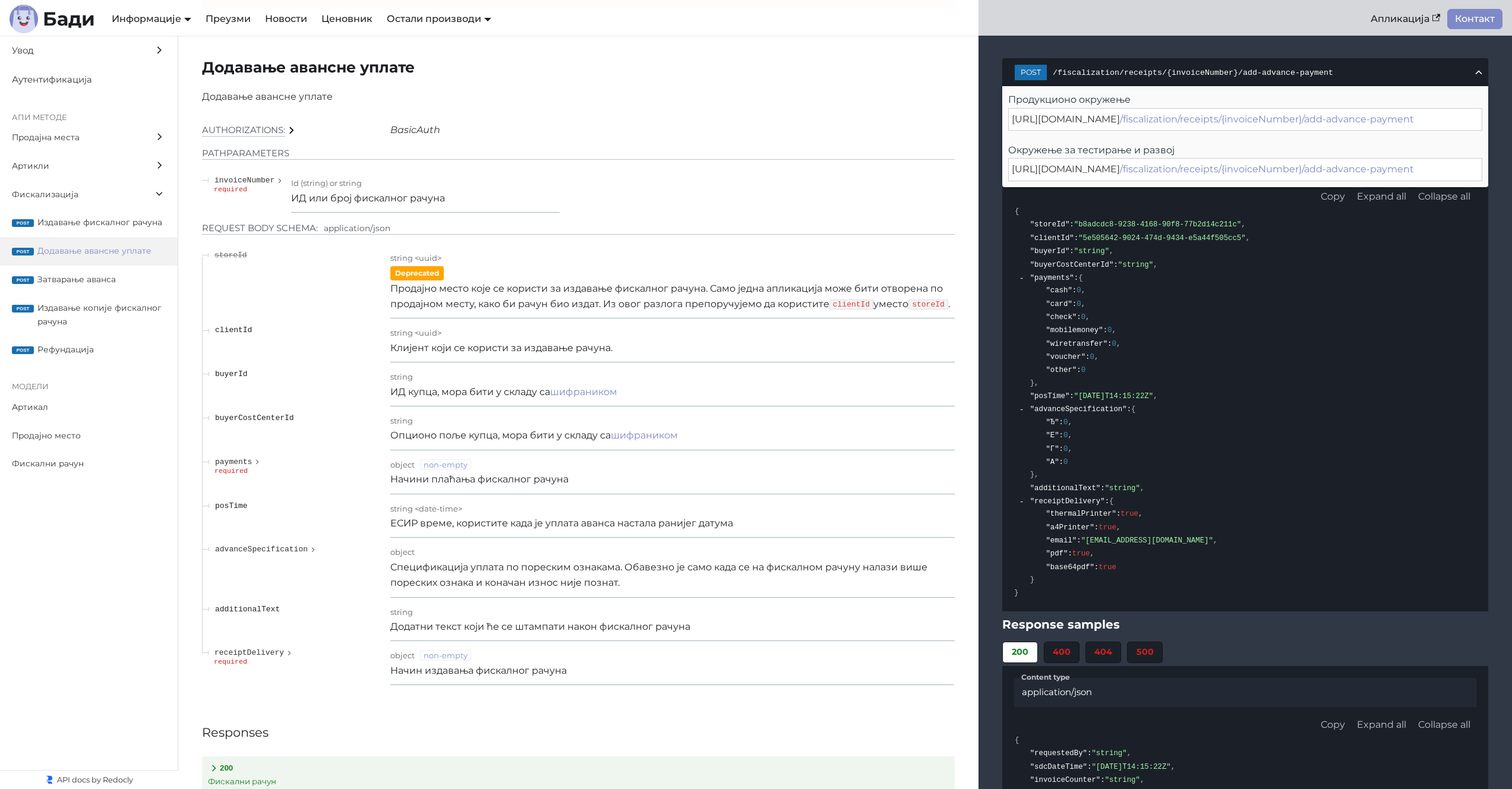
click at [1007, 173] on span "[URL][DOMAIN_NAME]" at bounding box center [1066, 168] width 108 height 11
click at [561, 356] on p "Клијент који се користи за издавање рачуна." at bounding box center [673, 348] width 565 height 15
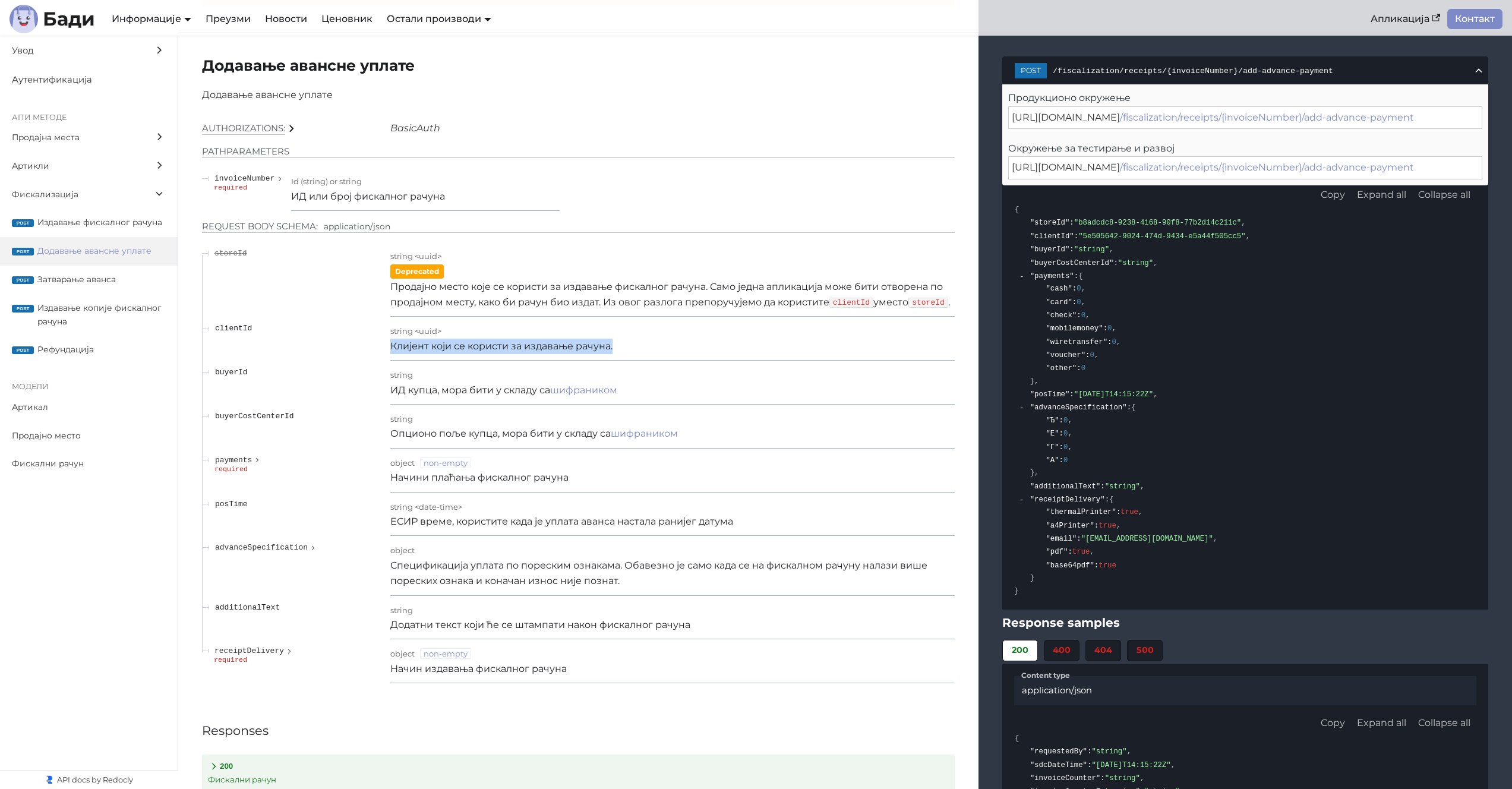
scroll to position [11194, 0]
click at [439, 525] on p "ЕСИР време, користите када је уплата аванса настала ранијег датума" at bounding box center [673, 520] width 565 height 15
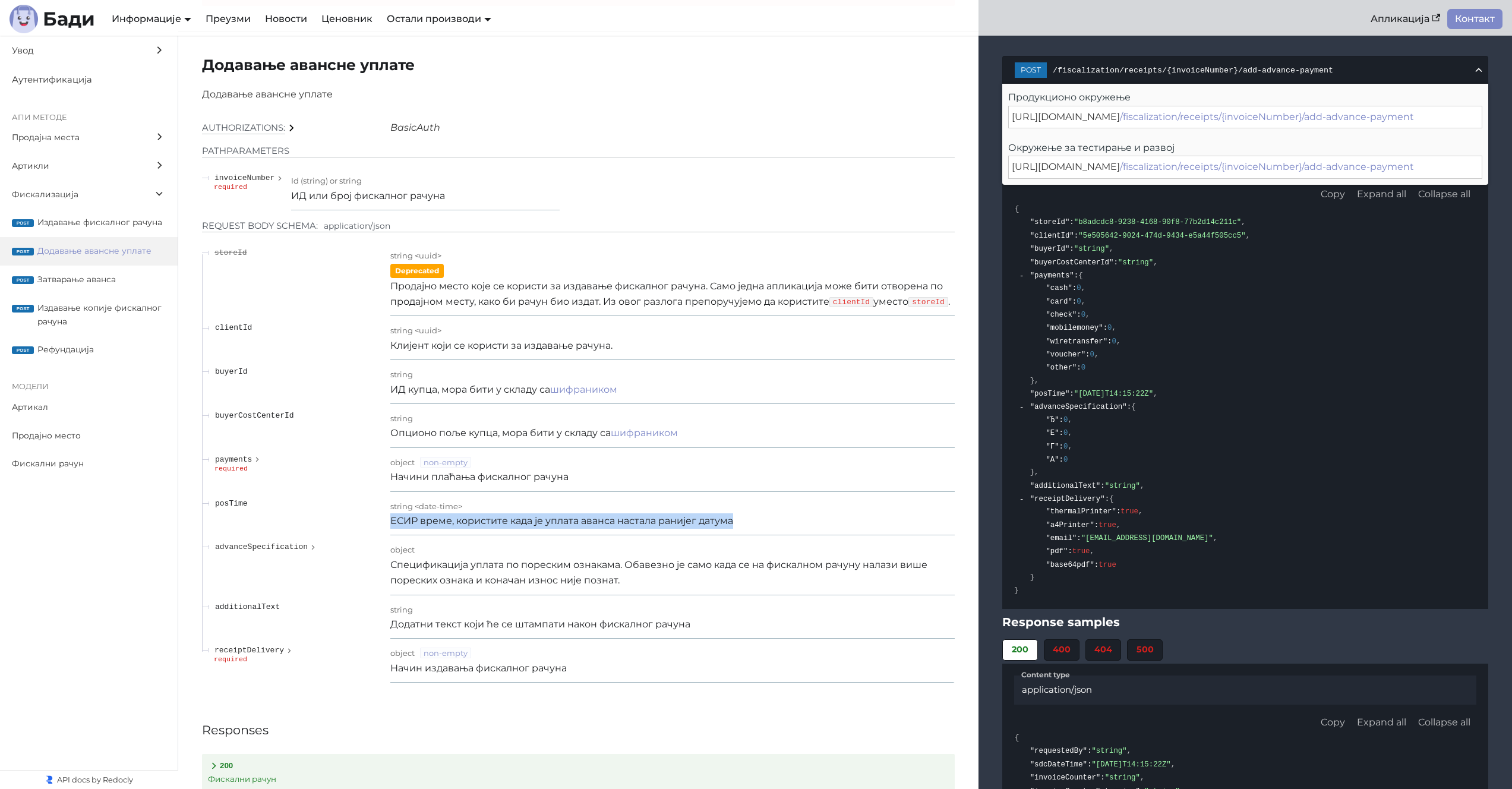
click at [439, 525] on p "ЕСИР време, користите када је уплата аванса настала ранијег датума" at bounding box center [673, 520] width 565 height 15
click at [751, 353] on p "Клијент који се користи за издавање рачуна." at bounding box center [673, 346] width 565 height 15
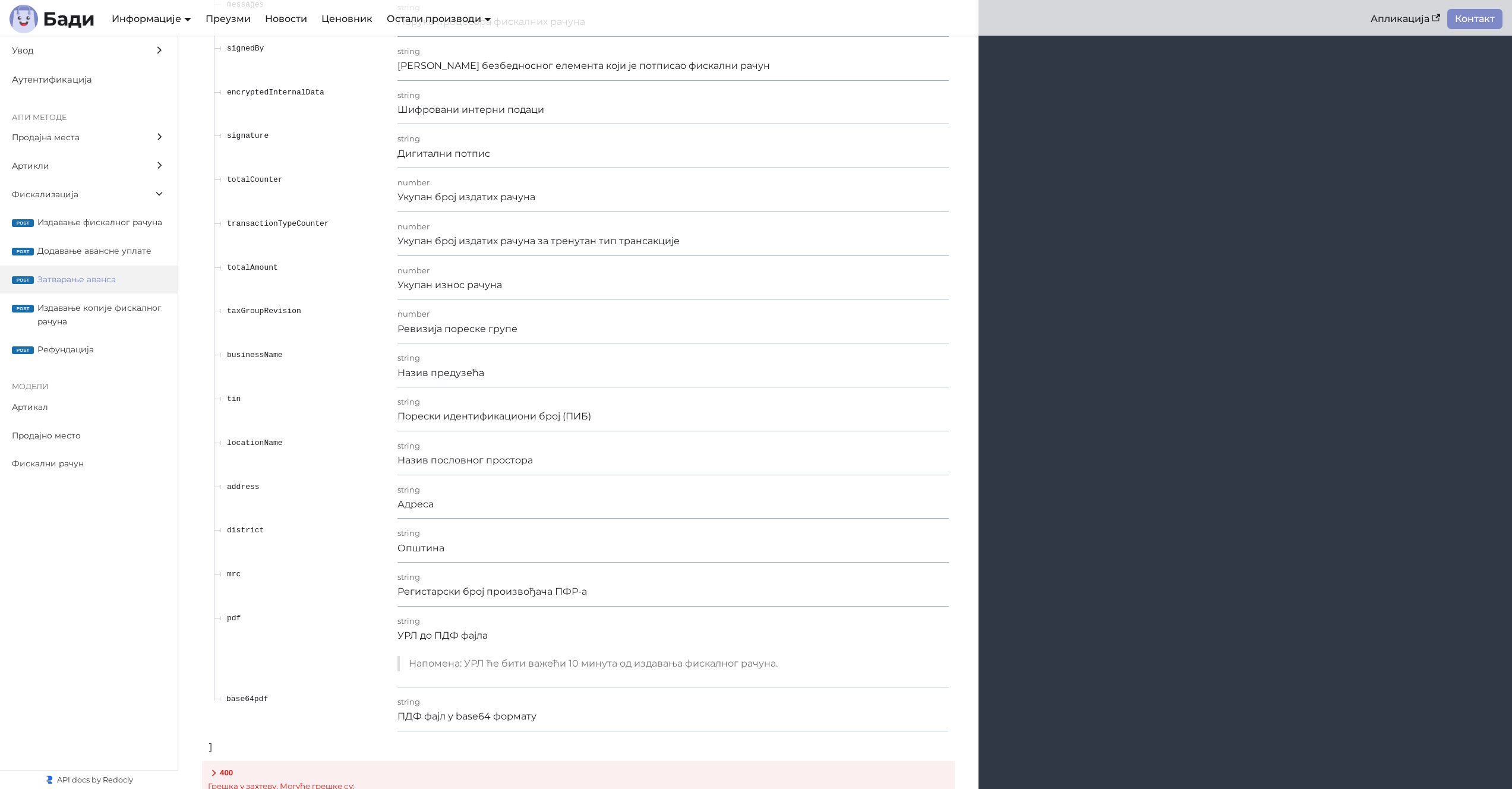
scroll to position [13502, 0]
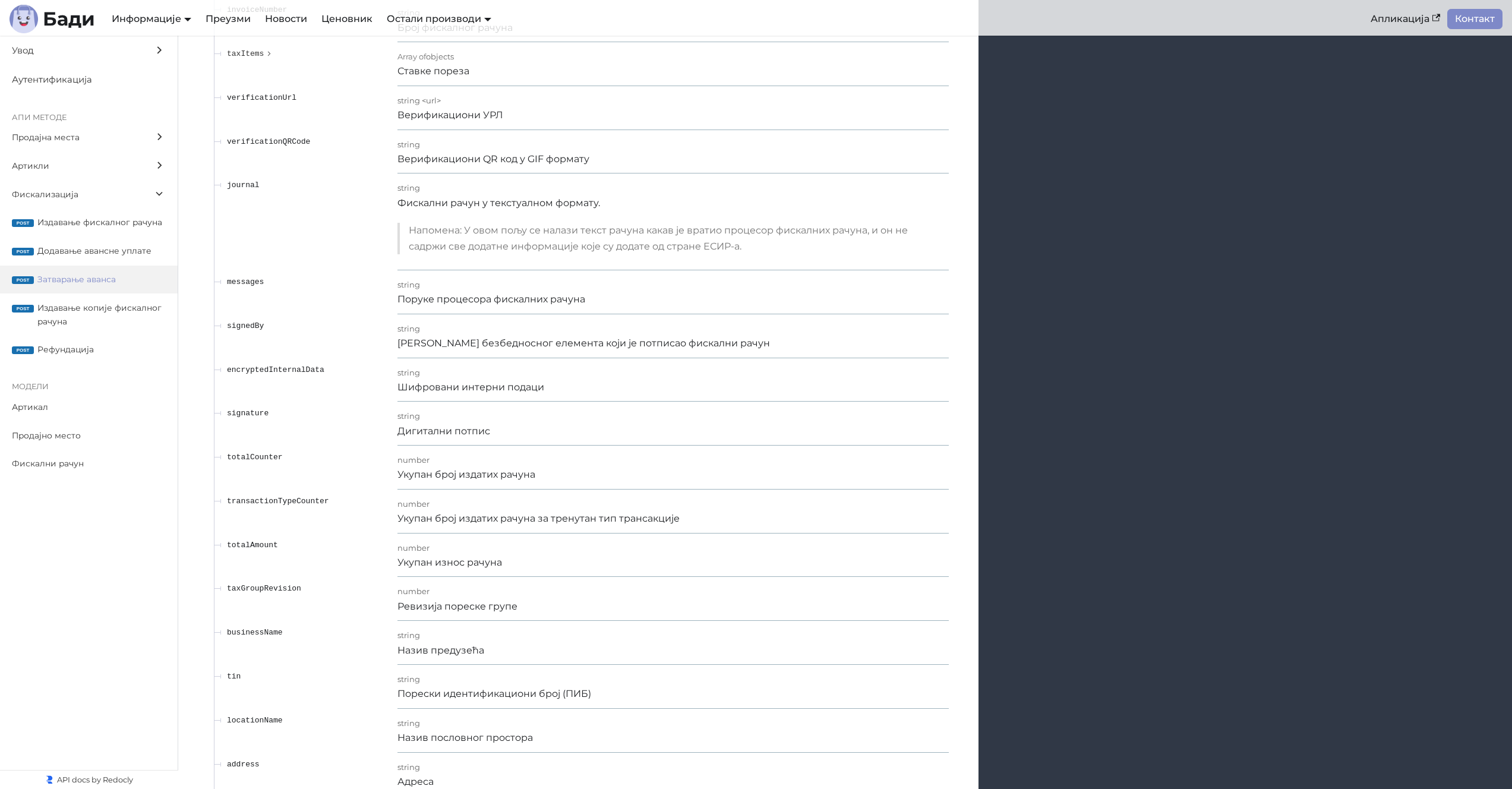
scroll to position [11762, 0]
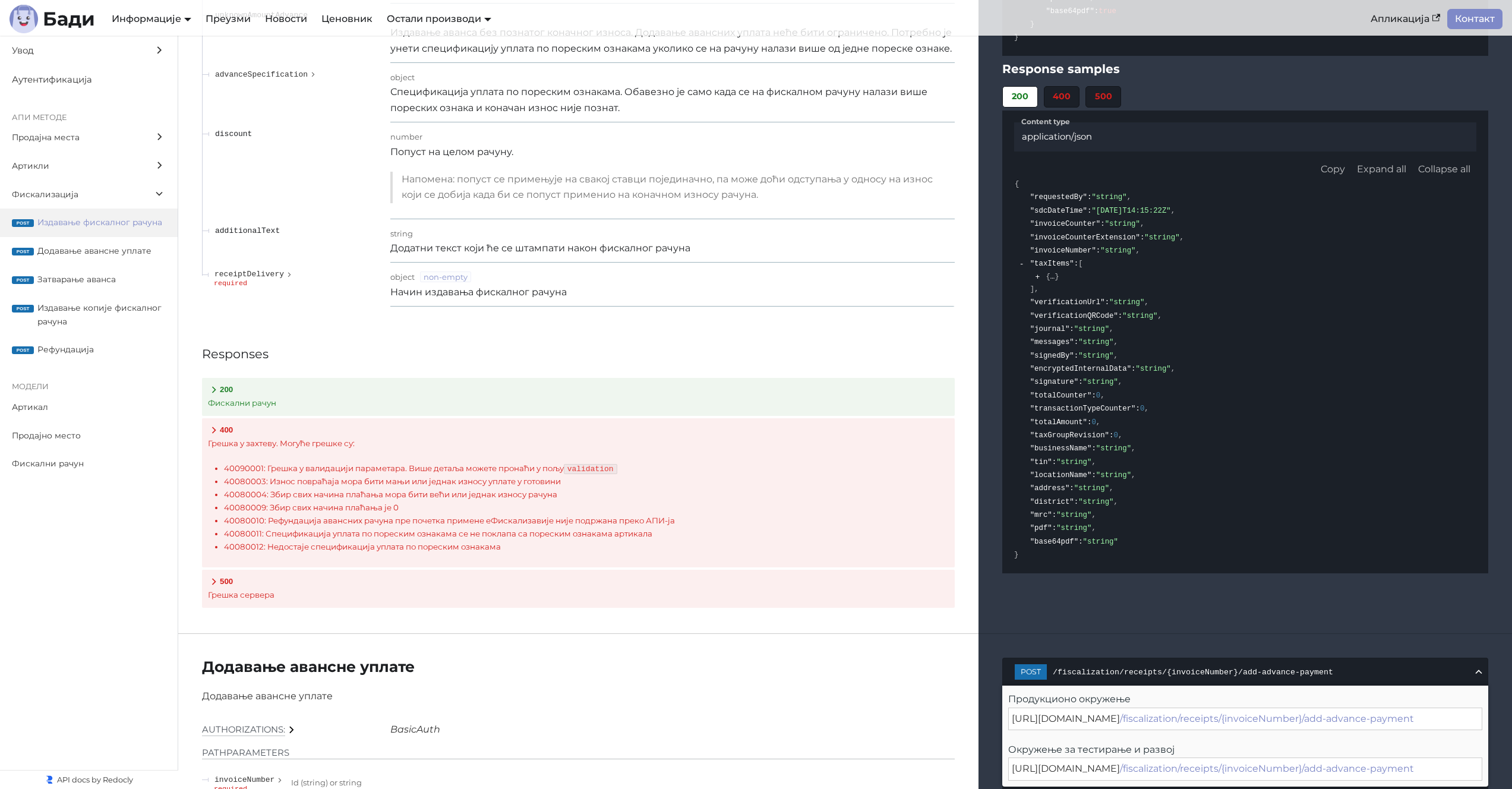
scroll to position [9722, 0]
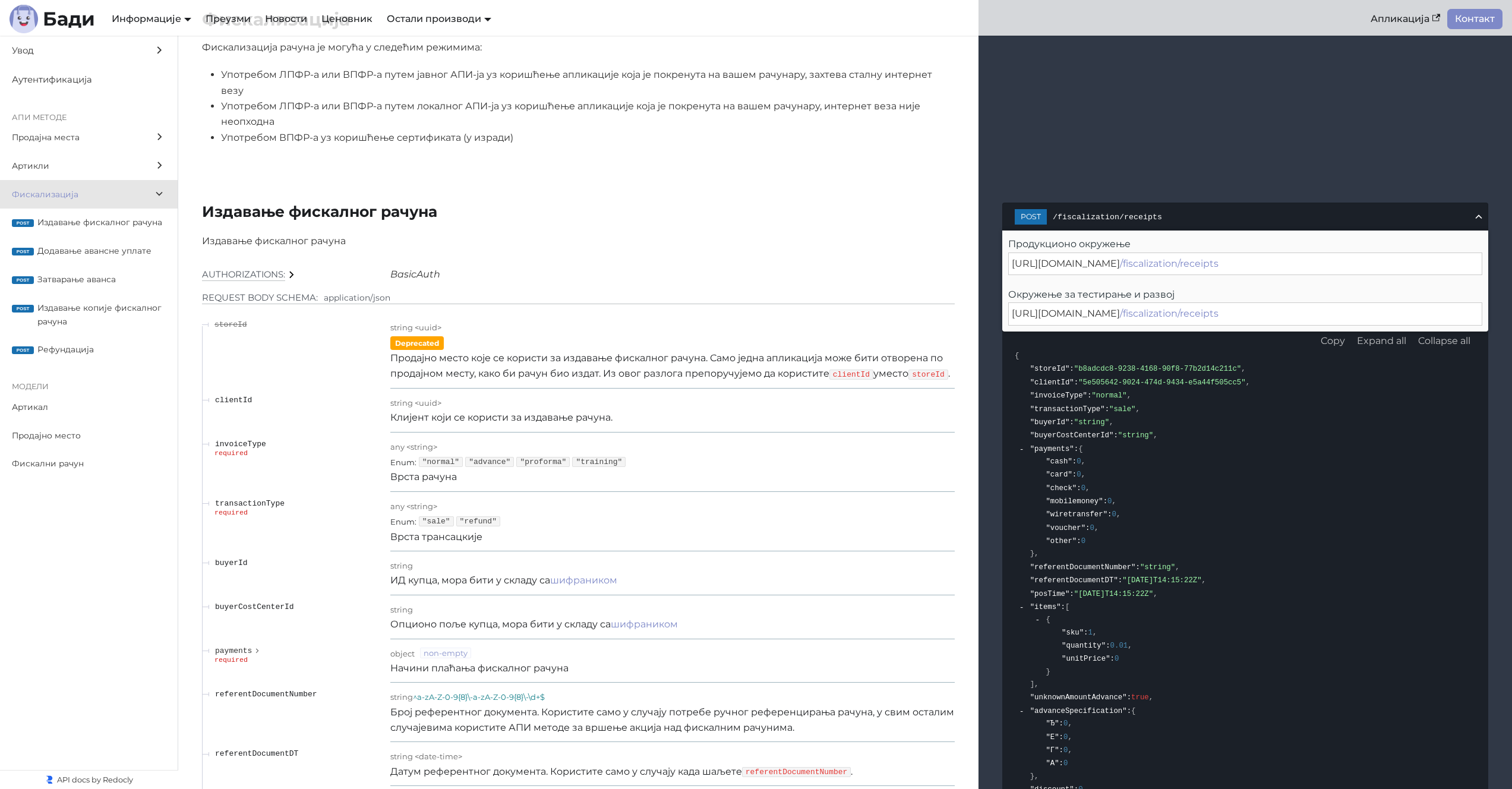
click at [527, 267] on div "BasicAuth" at bounding box center [673, 275] width 565 height 15
click at [1007, 378] on span ""clientId"" at bounding box center [1052, 383] width 44 height 8
click at [1007, 215] on polygon at bounding box center [1479, 217] width 7 height 4
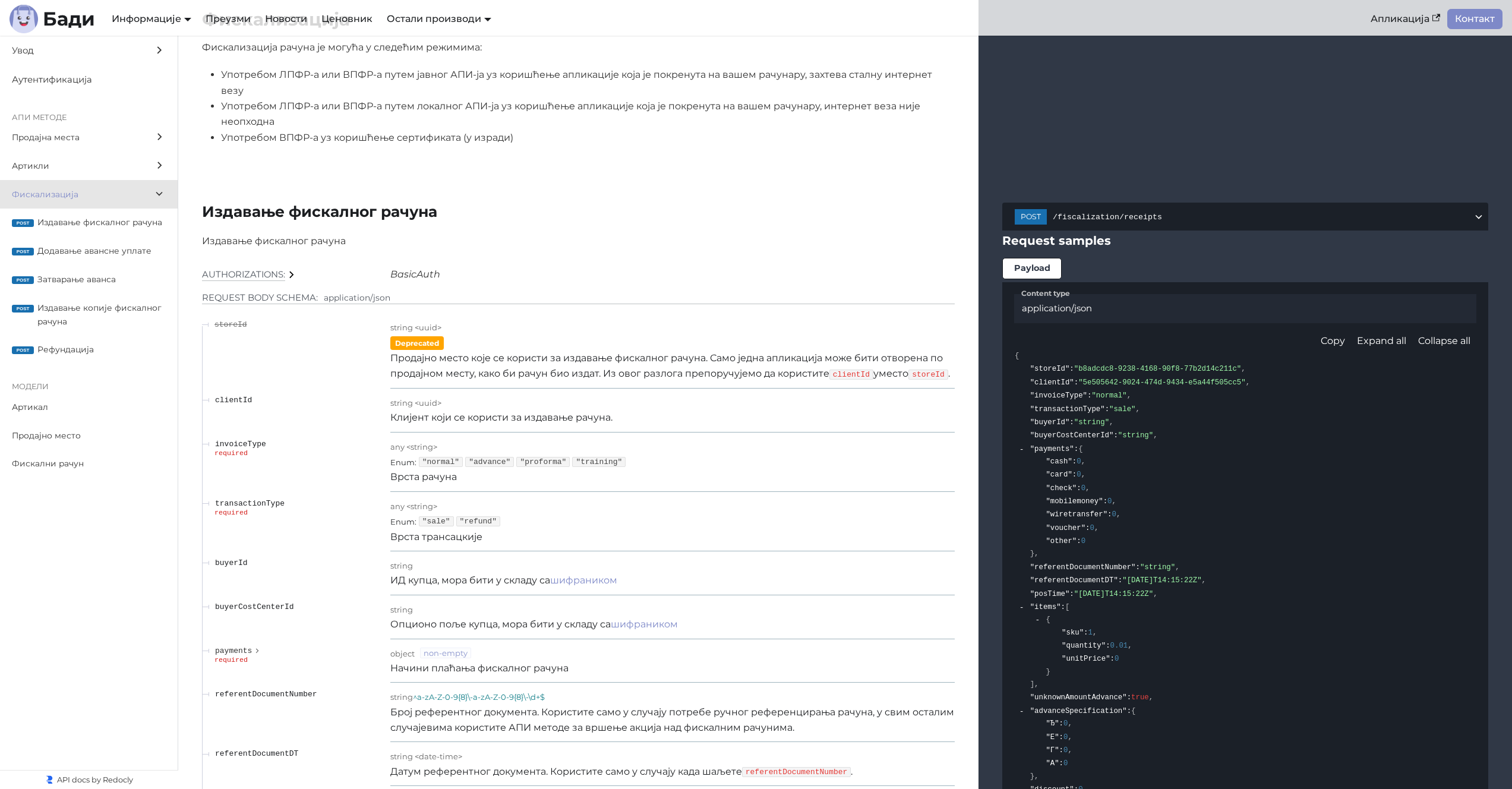
click at [1007, 416] on li ""buyerId" : "string" ," at bounding box center [1253, 422] width 447 height 13
click at [120, 253] on span "Додавање авансне уплате" at bounding box center [101, 251] width 128 height 14
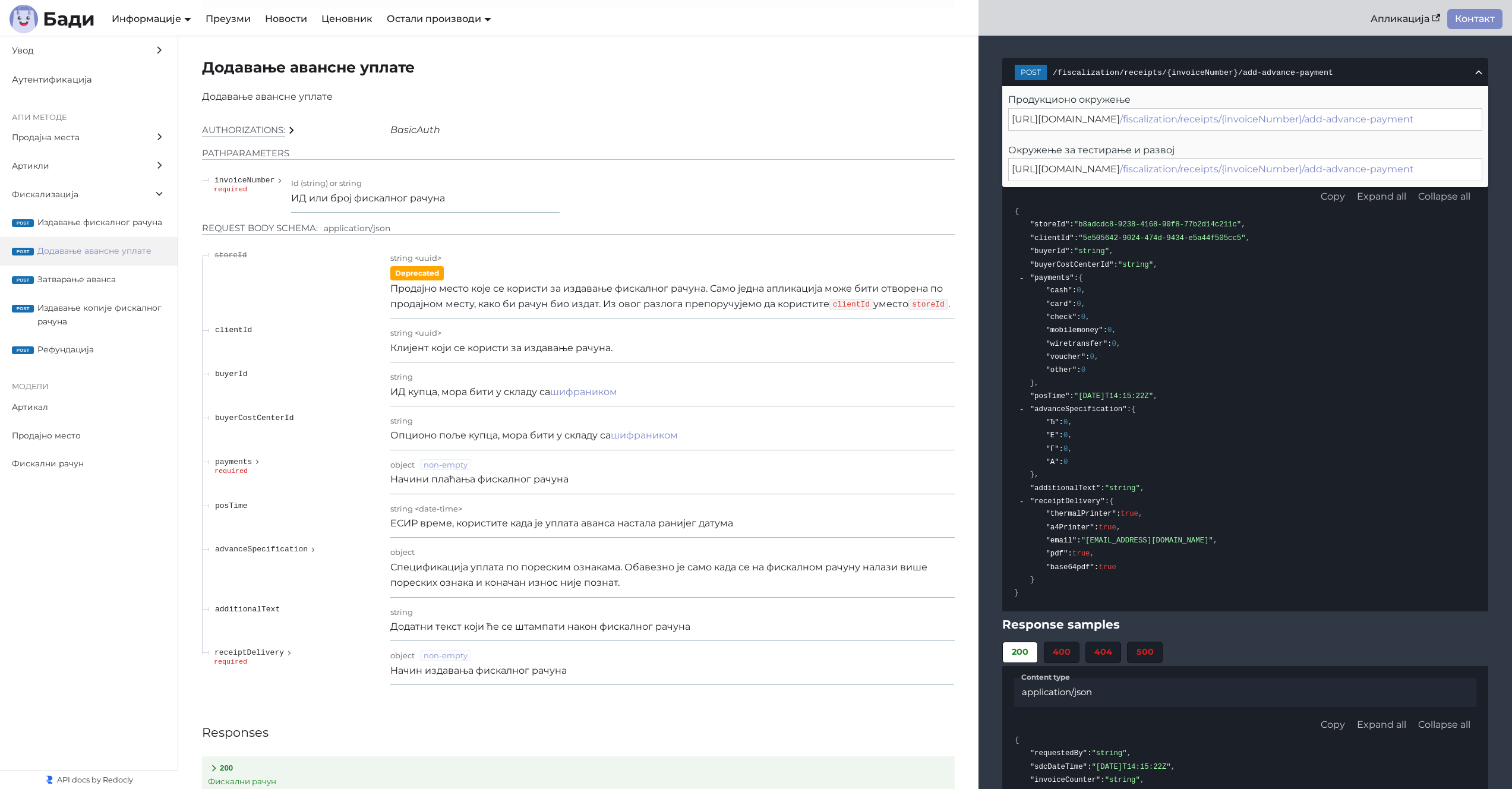
click at [756, 525] on h3 "Responses" at bounding box center [578, 732] width 753 height 20
